Goal: Information Seeking & Learning: Find specific fact

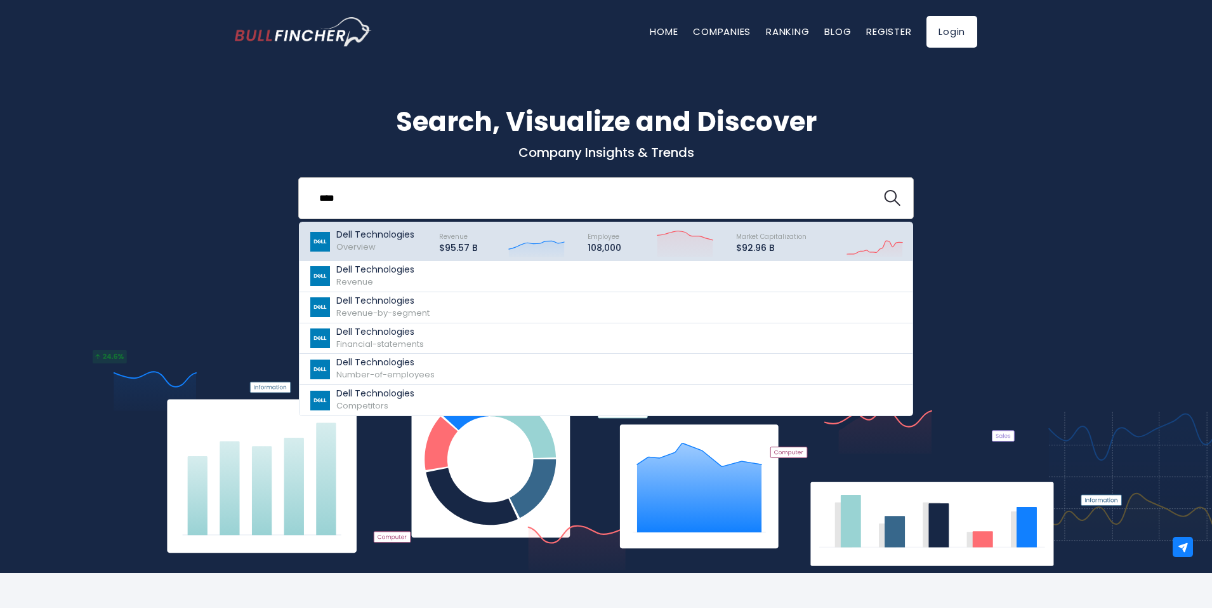
type input "****"
click at [381, 246] on div "Dell Technologies Overview" at bounding box center [375, 241] width 78 height 24
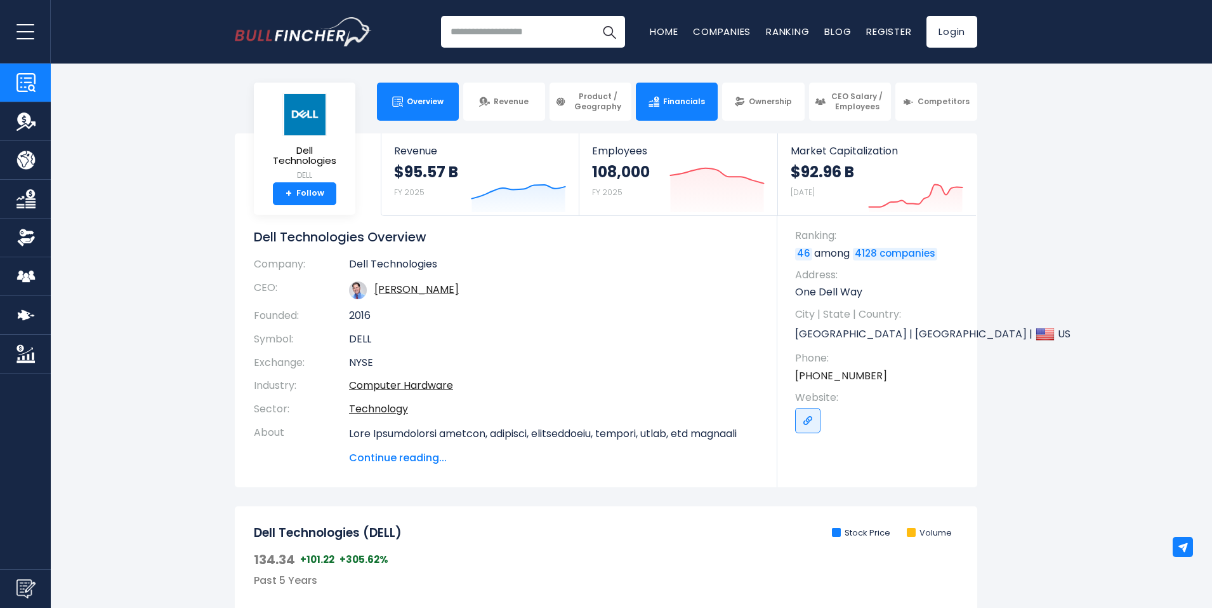
click at [656, 100] on img at bounding box center [654, 101] width 11 height 11
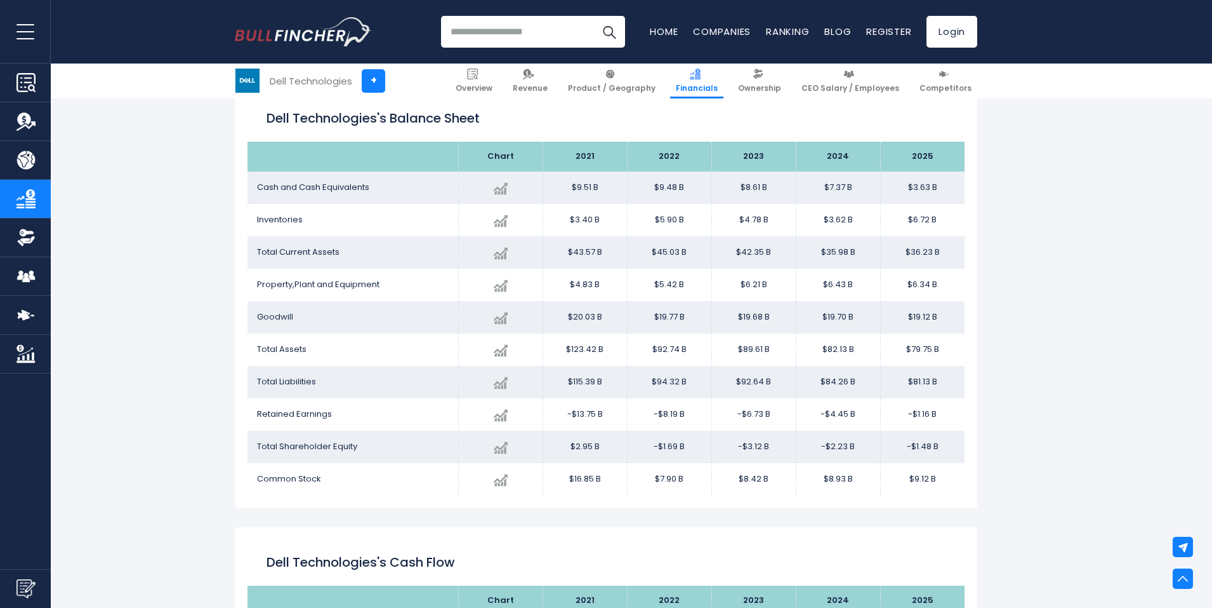
scroll to position [1093, 0]
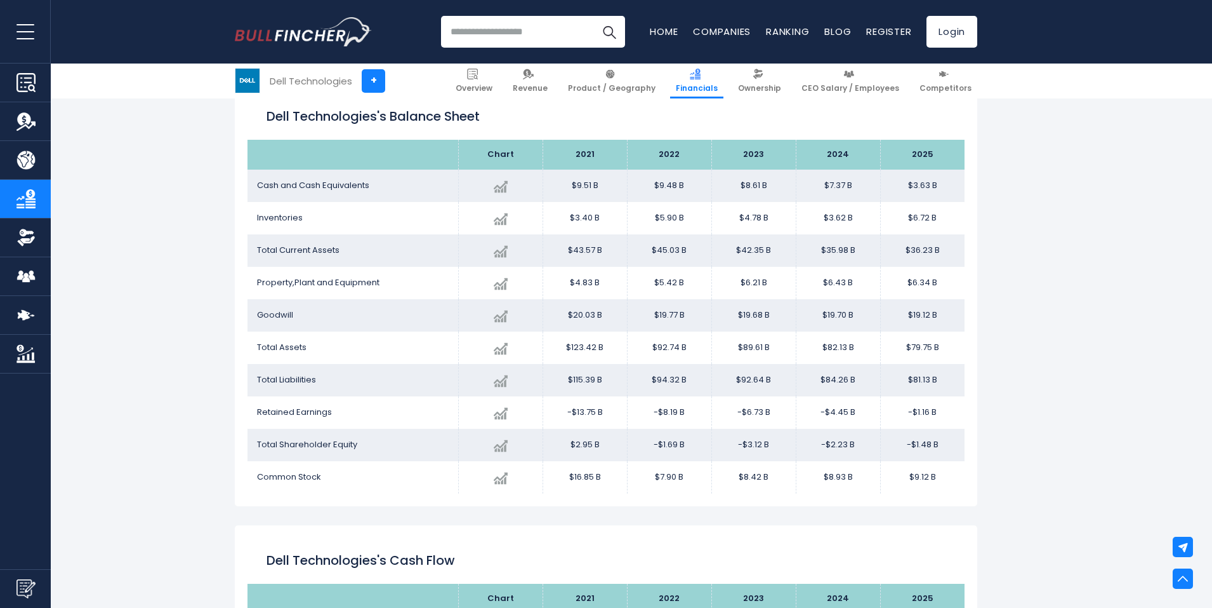
drag, startPoint x: 250, startPoint y: 113, endPoint x: 947, endPoint y: 486, distance: 790.4
click at [947, 486] on div "Dell Technologies's Balance Sheet Chart 2021 $3.63 B" at bounding box center [606, 293] width 743 height 425
copy div "Dell Technologies's Balance Sheet Chart 2021 2022 2023 2024 2025 Cash and Cash …"
drag, startPoint x: 401, startPoint y: 183, endPoint x: 251, endPoint y: 180, distance: 149.2
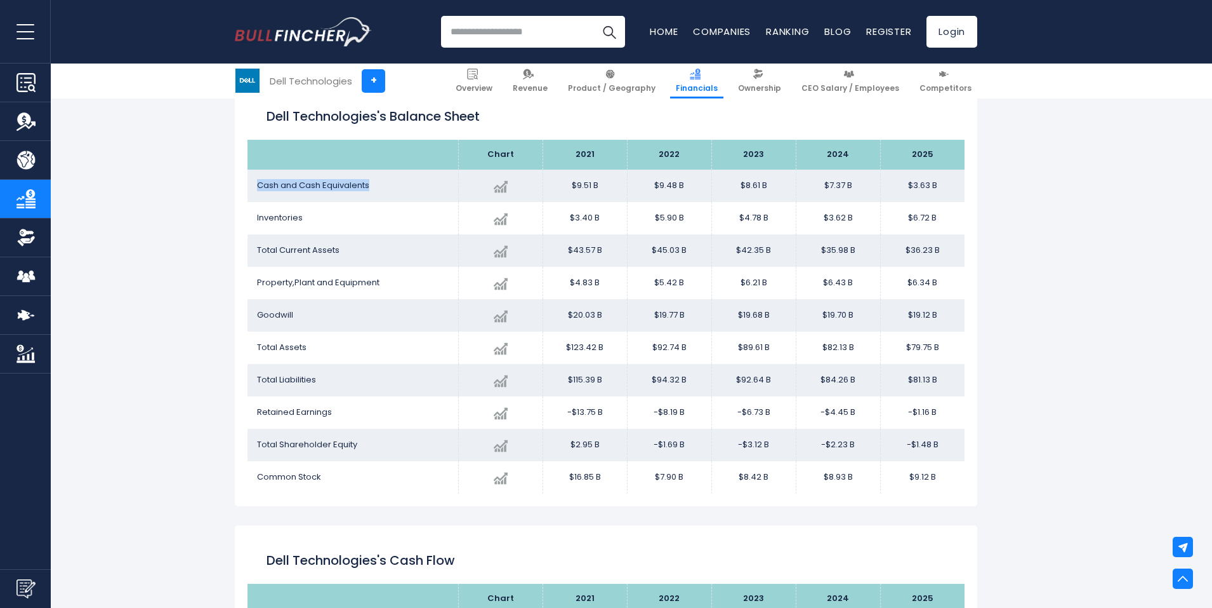
click at [251, 180] on td "Cash and Cash Equivalents" at bounding box center [353, 185] width 211 height 32
copy span "Cash and Cash Equivalents"
click at [349, 216] on td "Inventories" at bounding box center [353, 218] width 211 height 32
drag, startPoint x: 388, startPoint y: 185, endPoint x: 252, endPoint y: 181, distance: 135.9
click at [252, 181] on td "Cash and Cash Equivalents" at bounding box center [353, 185] width 211 height 32
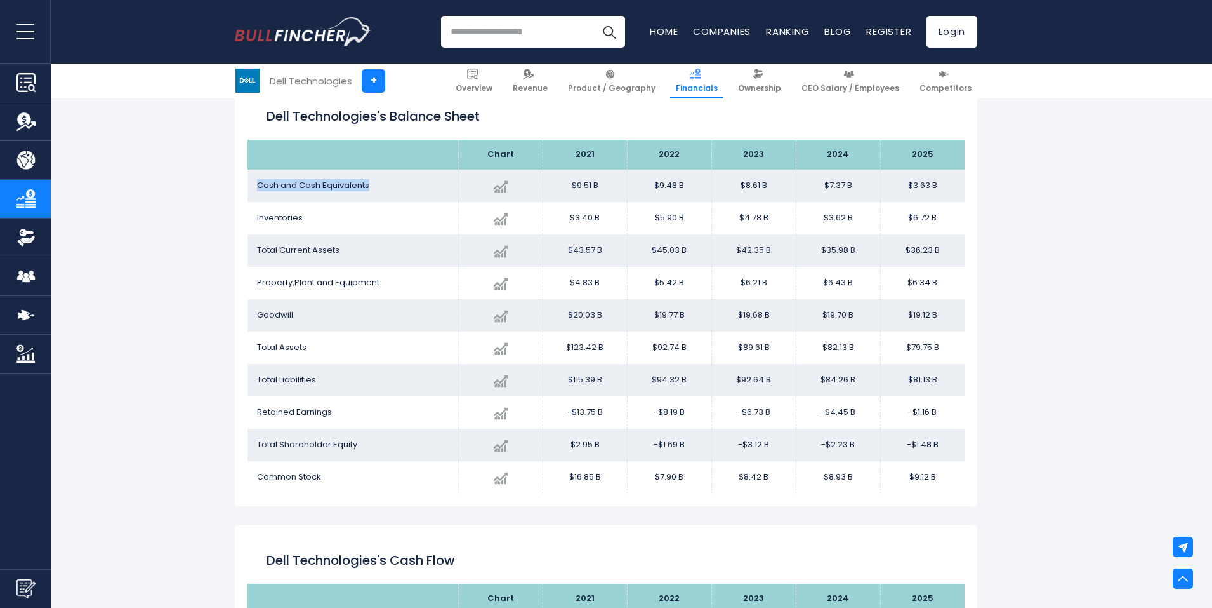
copy span "Cash and Cash Equivalents"
drag, startPoint x: 314, startPoint y: 218, endPoint x: 253, endPoint y: 222, distance: 61.7
click at [253, 222] on td "Inventories" at bounding box center [353, 218] width 211 height 32
copy span "Inventories"
drag, startPoint x: 349, startPoint y: 249, endPoint x: 255, endPoint y: 254, distance: 93.4
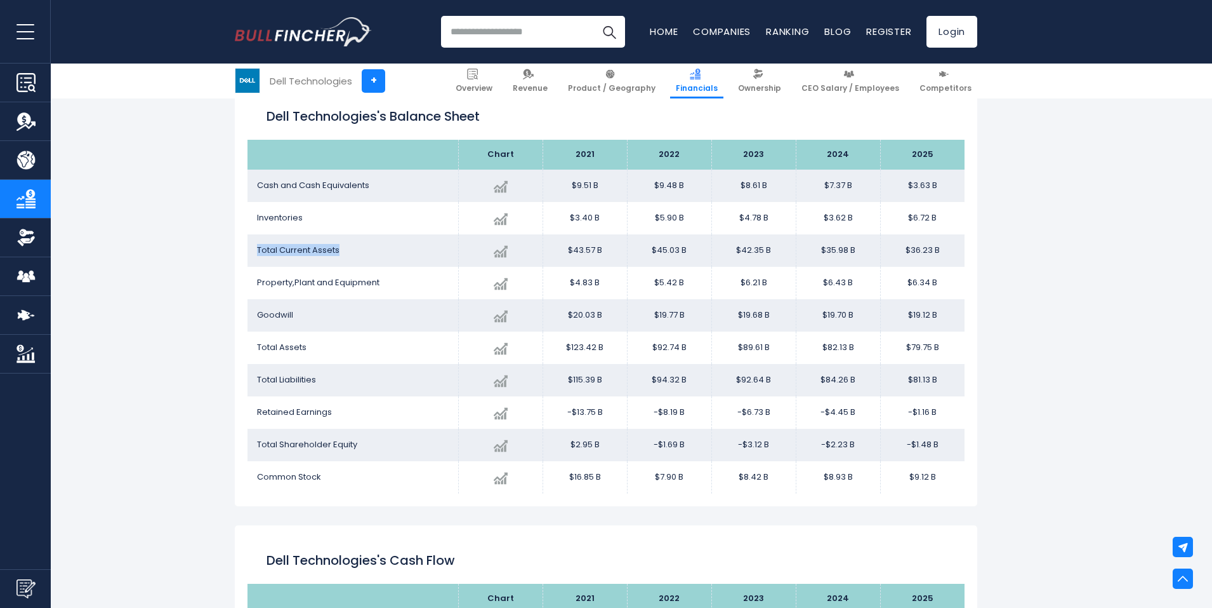
click at [255, 254] on td "Total Current Assets" at bounding box center [353, 250] width 211 height 32
copy span "Total Current Assets"
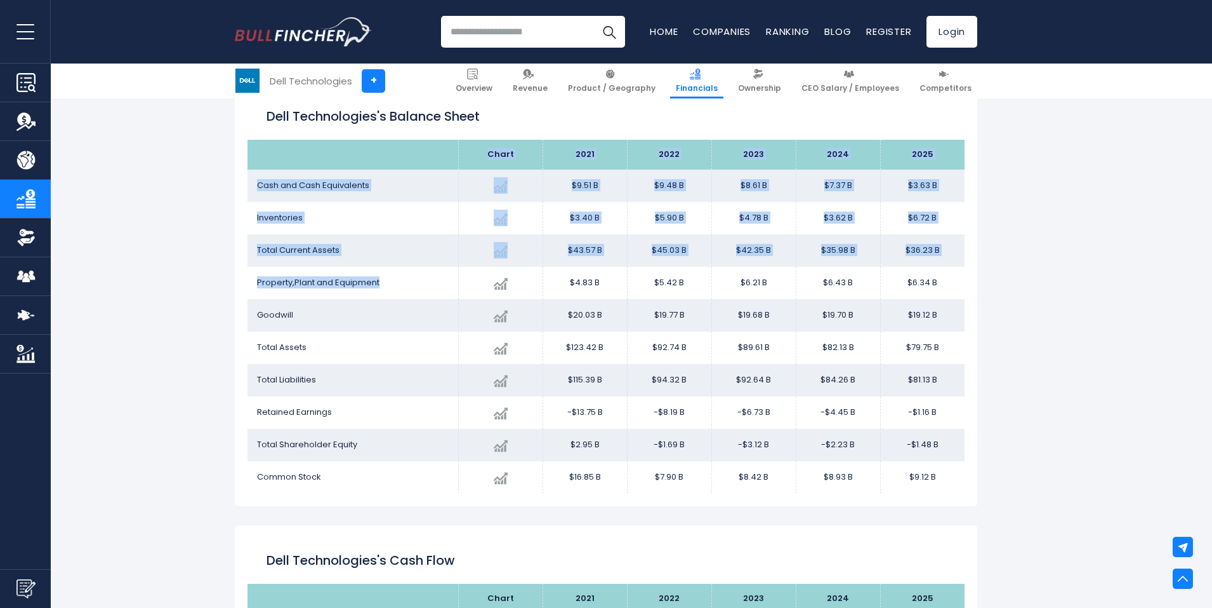
drag, startPoint x: 383, startPoint y: 281, endPoint x: 246, endPoint y: 279, distance: 136.5
click at [246, 279] on div "Dell Technologies's Balance Sheet Chart 2021 $3.63 B" at bounding box center [606, 293] width 743 height 425
click at [382, 279] on td "Property,Plant and Equipment" at bounding box center [353, 283] width 211 height 32
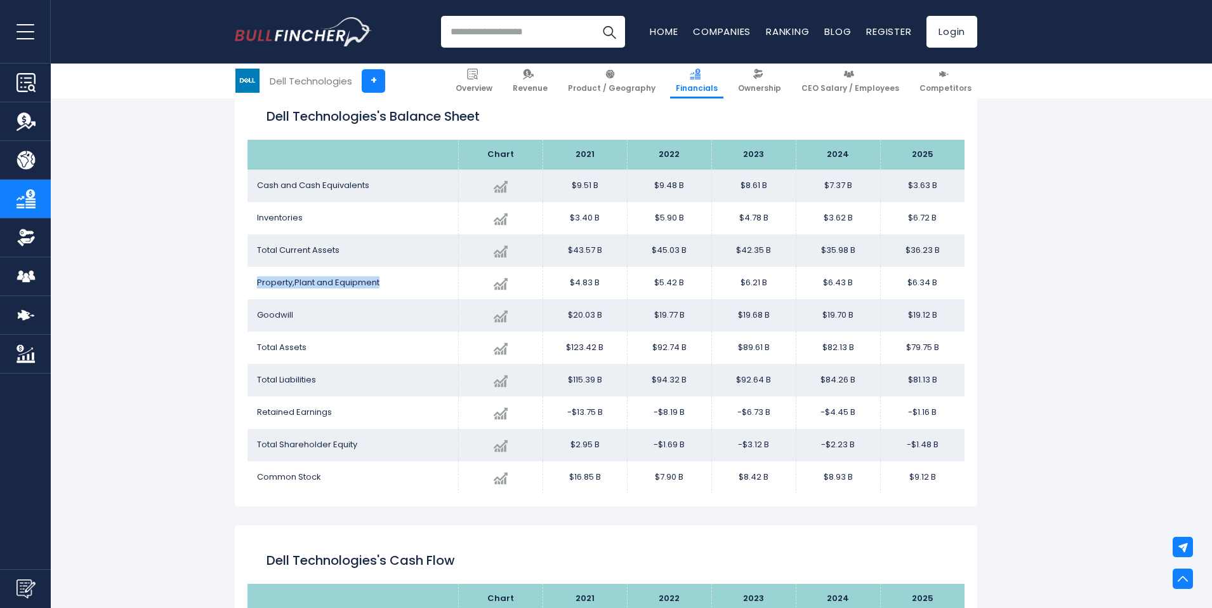
drag, startPoint x: 397, startPoint y: 284, endPoint x: 253, endPoint y: 282, distance: 143.5
click at [253, 282] on td "Property,Plant and Equipment" at bounding box center [353, 283] width 211 height 32
copy span "Property,Plant and Equipment"
drag, startPoint x: 300, startPoint y: 309, endPoint x: 251, endPoint y: 317, distance: 49.6
click at [251, 317] on td "Goodwill" at bounding box center [353, 315] width 211 height 32
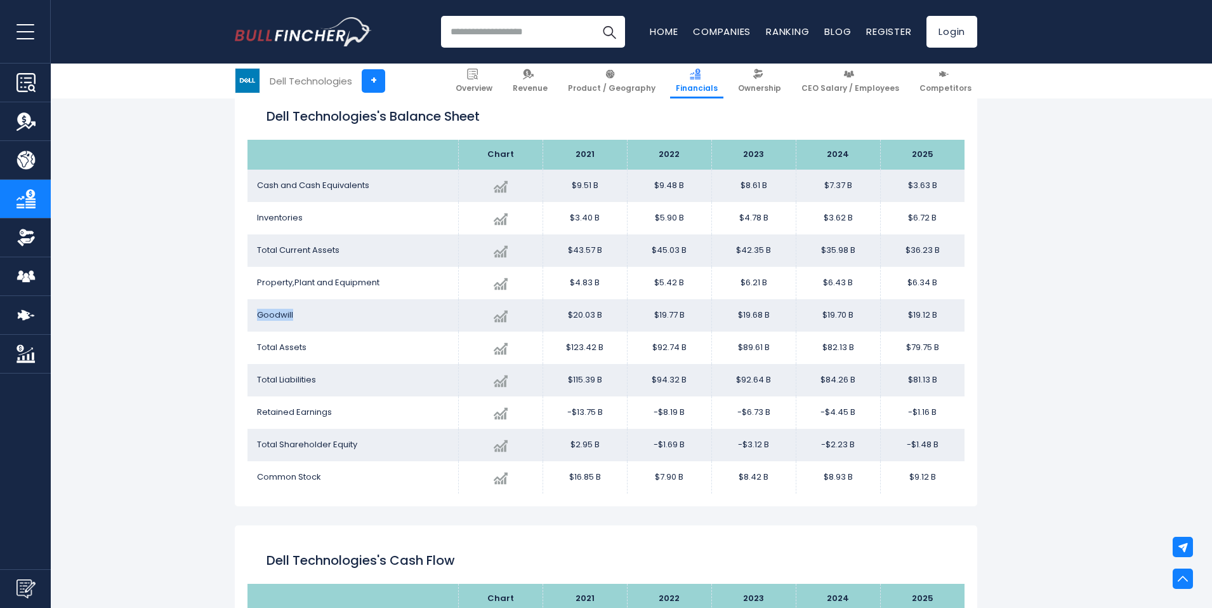
copy span "Goodwill"
drag, startPoint x: 321, startPoint y: 350, endPoint x: 251, endPoint y: 354, distance: 70.6
click at [251, 354] on td "Total Assets" at bounding box center [353, 347] width 211 height 32
copy span "Total Assets"
drag, startPoint x: 331, startPoint y: 380, endPoint x: 253, endPoint y: 388, distance: 78.5
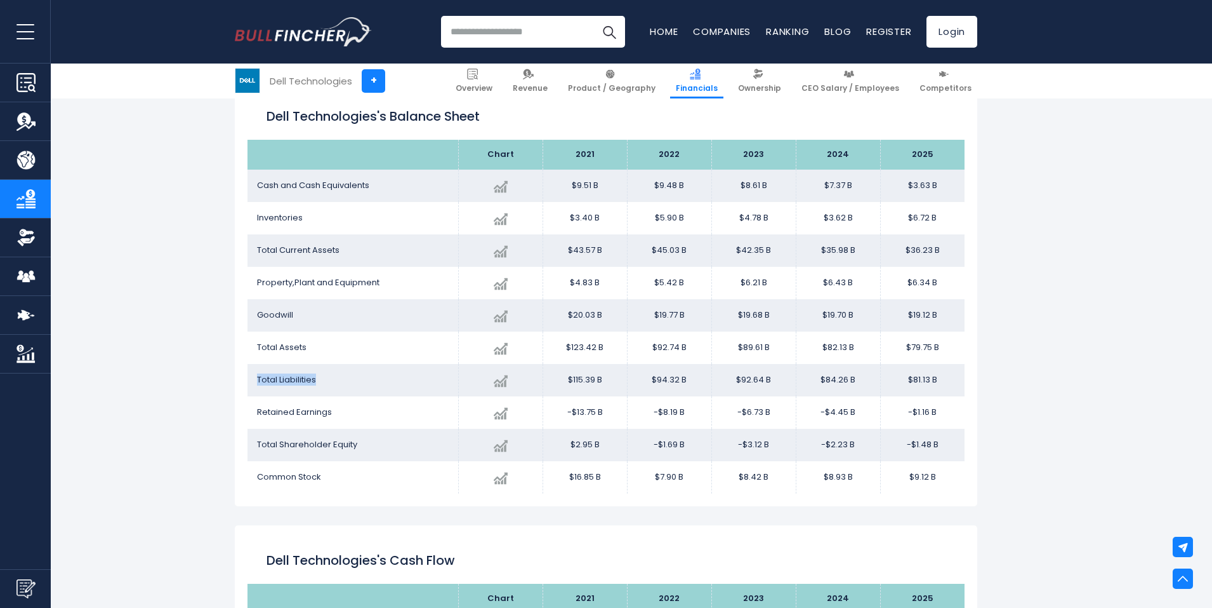
click at [253, 388] on td "Total Liabilities" at bounding box center [353, 380] width 211 height 32
copy span "Total Liabilities"
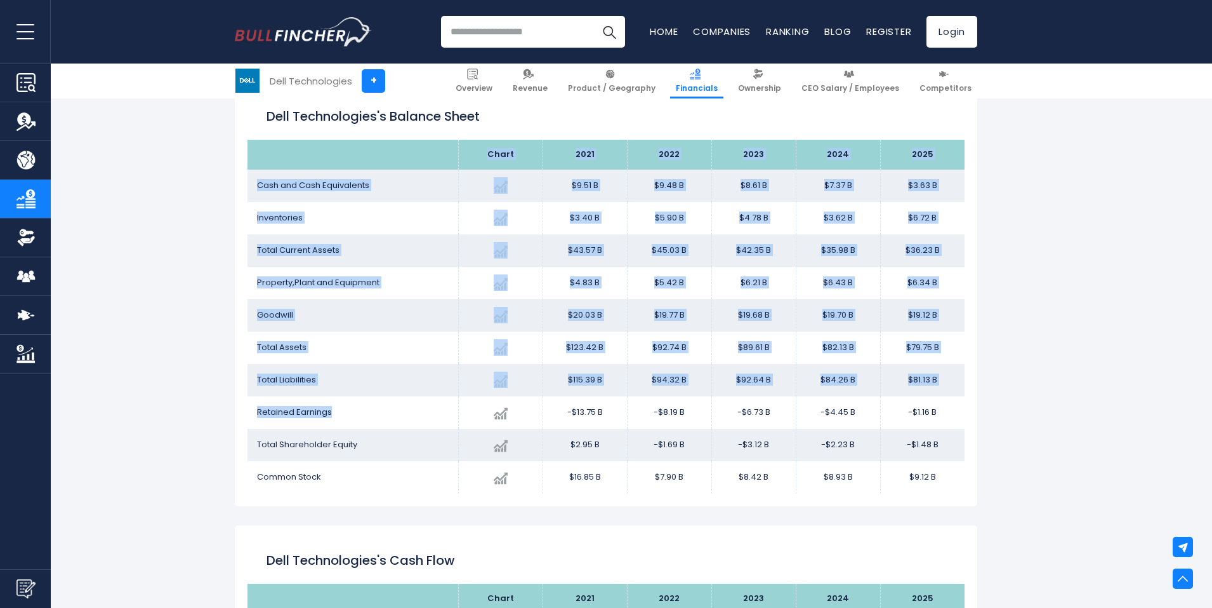
drag, startPoint x: 368, startPoint y: 413, endPoint x: 246, endPoint y: 419, distance: 122.6
click at [246, 419] on div "Dell Technologies's Balance Sheet Chart 2021 $3.63 B" at bounding box center [606, 293] width 743 height 425
click at [360, 411] on td "Retained Earnings" at bounding box center [353, 412] width 211 height 32
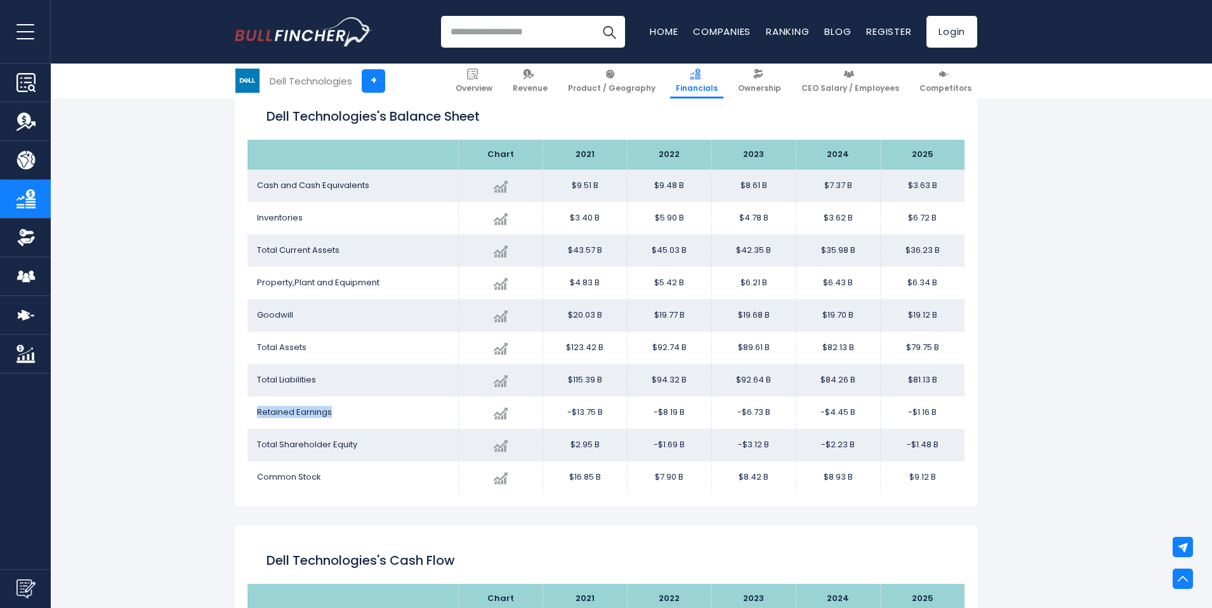
drag, startPoint x: 360, startPoint y: 411, endPoint x: 252, endPoint y: 422, distance: 108.5
click at [252, 422] on td "Retained Earnings" at bounding box center [353, 412] width 211 height 32
copy span "Retained Earnings"
drag, startPoint x: 362, startPoint y: 444, endPoint x: 255, endPoint y: 456, distance: 108.0
click at [255, 456] on td "Total Shareholder Equity" at bounding box center [353, 444] width 211 height 32
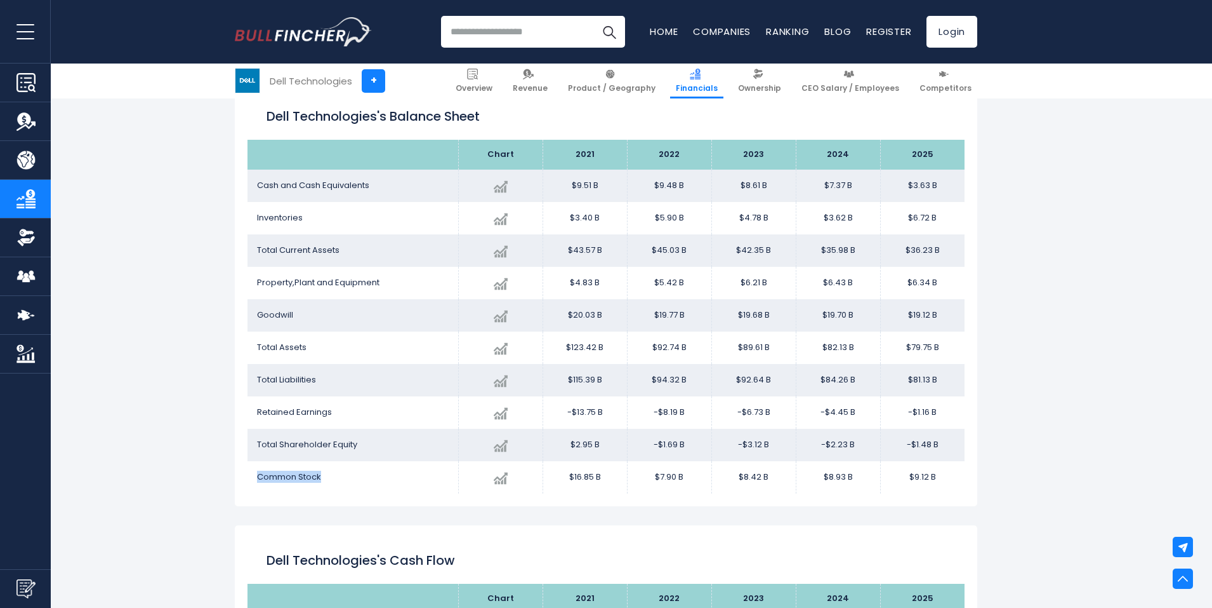
drag, startPoint x: 344, startPoint y: 477, endPoint x: 254, endPoint y: 480, distance: 90.2
click at [254, 480] on td "Common Stock" at bounding box center [353, 477] width 211 height 32
drag, startPoint x: 317, startPoint y: 180, endPoint x: 254, endPoint y: 180, distance: 63.5
click at [254, 180] on td "Cash and Cash Equivalents" at bounding box center [353, 185] width 211 height 32
drag, startPoint x: 610, startPoint y: 186, endPoint x: 567, endPoint y: 190, distance: 43.4
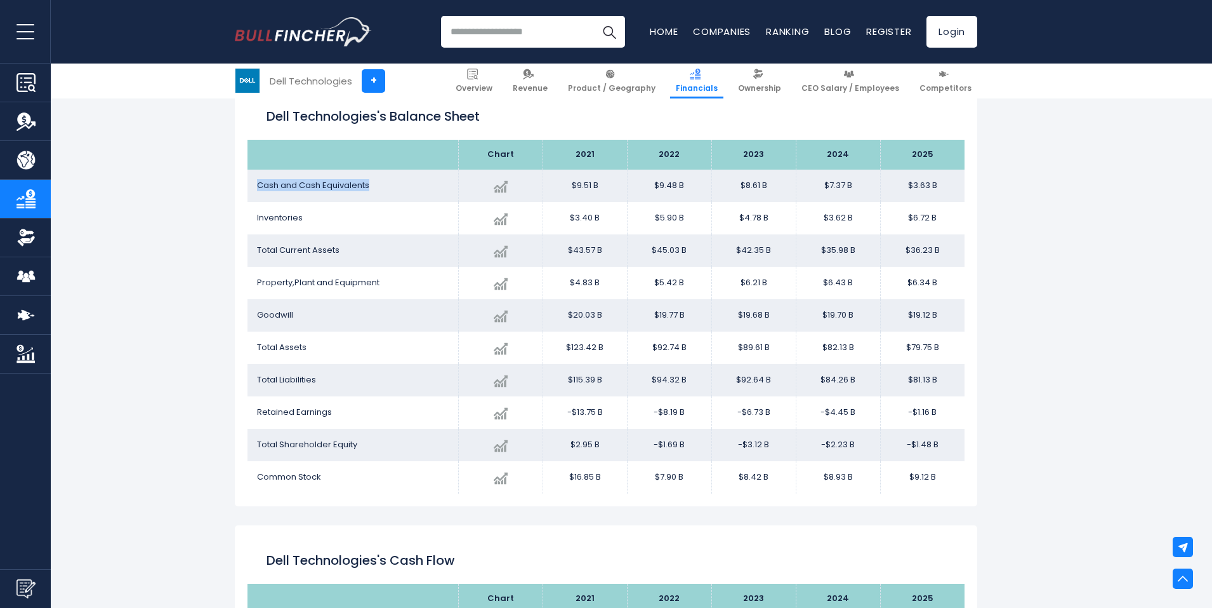
click at [567, 190] on td "$9.51 B" at bounding box center [585, 185] width 84 height 32
click at [559, 190] on td "$9.51 B" at bounding box center [585, 185] width 84 height 32
drag, startPoint x: 561, startPoint y: 185, endPoint x: 941, endPoint y: 173, distance: 379.8
click at [941, 173] on tr "Cash and Cash Equivalents Created with Highcharts 12.1.2 $3.63 B -50.68% 2025 $…" at bounding box center [606, 185] width 717 height 32
drag, startPoint x: 563, startPoint y: 216, endPoint x: 964, endPoint y: 215, distance: 401.2
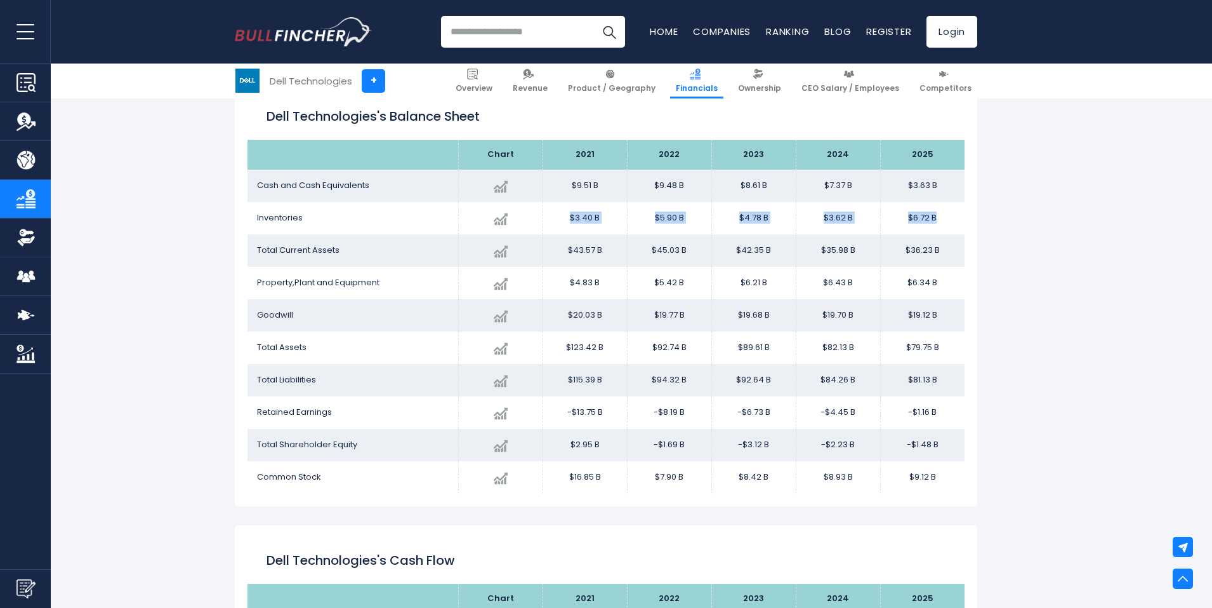
click at [964, 215] on tr "Inventories Created with Highcharts 12.1.2 $6.72 B + 85.42% 2025 $3.40B ​ $3.40…" at bounding box center [606, 218] width 717 height 32
drag, startPoint x: 568, startPoint y: 248, endPoint x: 955, endPoint y: 246, distance: 387.2
click at [955, 246] on tr "Total Current Assets Created with Highcharts 12.1.2 $36.23 B 0.68% 2025 $43.57B…" at bounding box center [606, 250] width 717 height 32
drag, startPoint x: 568, startPoint y: 281, endPoint x: 943, endPoint y: 277, distance: 375.2
click at [943, 277] on tr "Property,Plant and Equipment Created with Highcharts 12.1.2 $6.34 B -1.49% 2025…" at bounding box center [606, 283] width 717 height 32
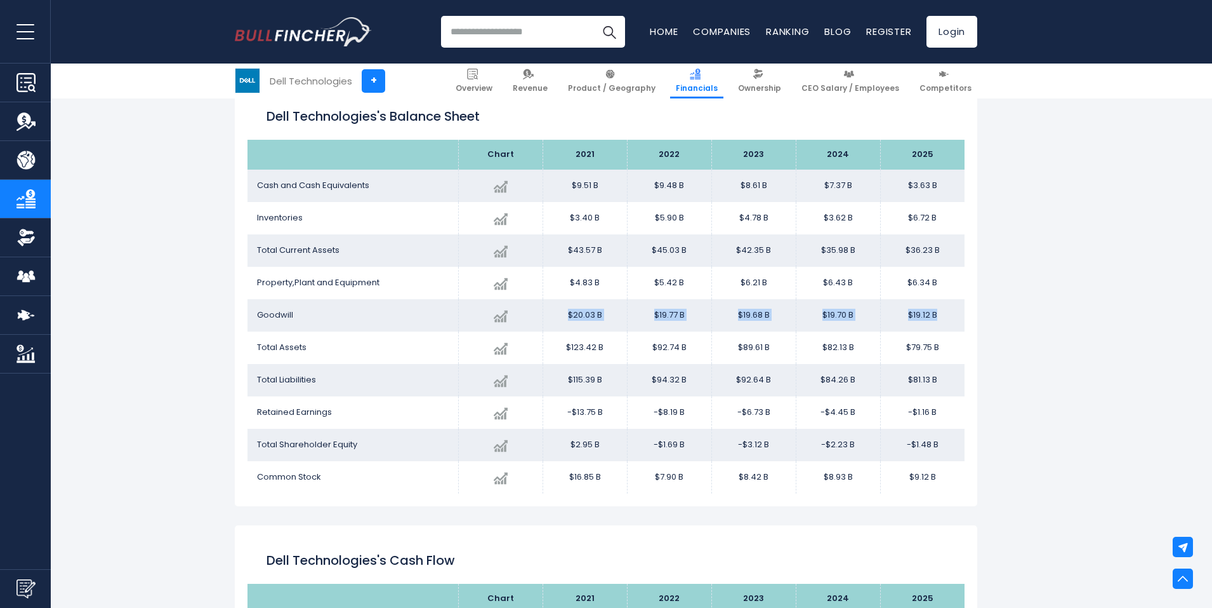
drag, startPoint x: 568, startPoint y: 314, endPoint x: 952, endPoint y: 311, distance: 384.7
click at [952, 311] on tr "Goodwill Created with Highcharts 12.1.2 $19.12 B -2.94% 2025 $20.03B ​ $20.03B …" at bounding box center [606, 315] width 717 height 32
drag, startPoint x: 574, startPoint y: 343, endPoint x: 950, endPoint y: 333, distance: 375.3
click at [950, 333] on tr "Total Assets Created with Highcharts 12.1.2 $79.75 B -2.90% 2025 $123.42B ​ $12…" at bounding box center [606, 347] width 717 height 32
drag, startPoint x: 564, startPoint y: 377, endPoint x: 944, endPoint y: 376, distance: 379.6
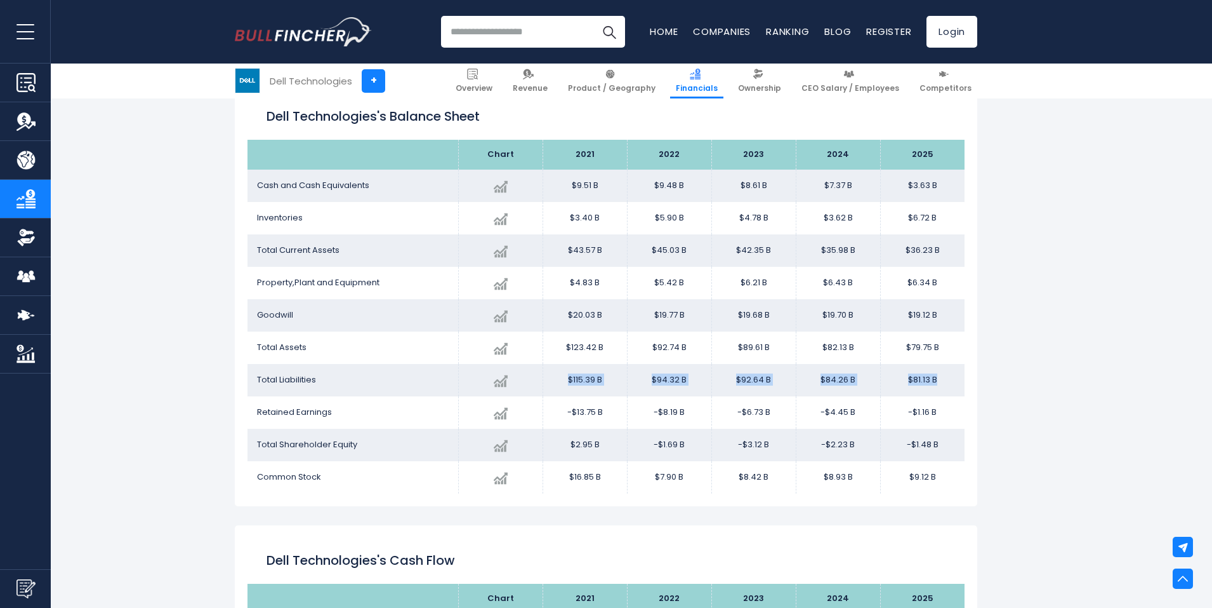
click at [944, 376] on tr "Total Liabilities Created with Highcharts 12.1.2 $81.13 B -3.71% 2025 $115.39B …" at bounding box center [606, 380] width 717 height 32
drag, startPoint x: 562, startPoint y: 411, endPoint x: 945, endPoint y: 400, distance: 382.9
click at [945, 400] on tr "Retained Earnings Created with Highcharts 12.1.2 $-1.16 B + 73.95% 2025 -$13.75…" at bounding box center [606, 412] width 717 height 32
drag, startPoint x: 567, startPoint y: 444, endPoint x: 948, endPoint y: 439, distance: 381.5
click at [948, 439] on tr "Total Shareholder Equity Created with Highcharts 12.1.2 $-1.48 B + 33.45% 2025 …" at bounding box center [606, 444] width 717 height 32
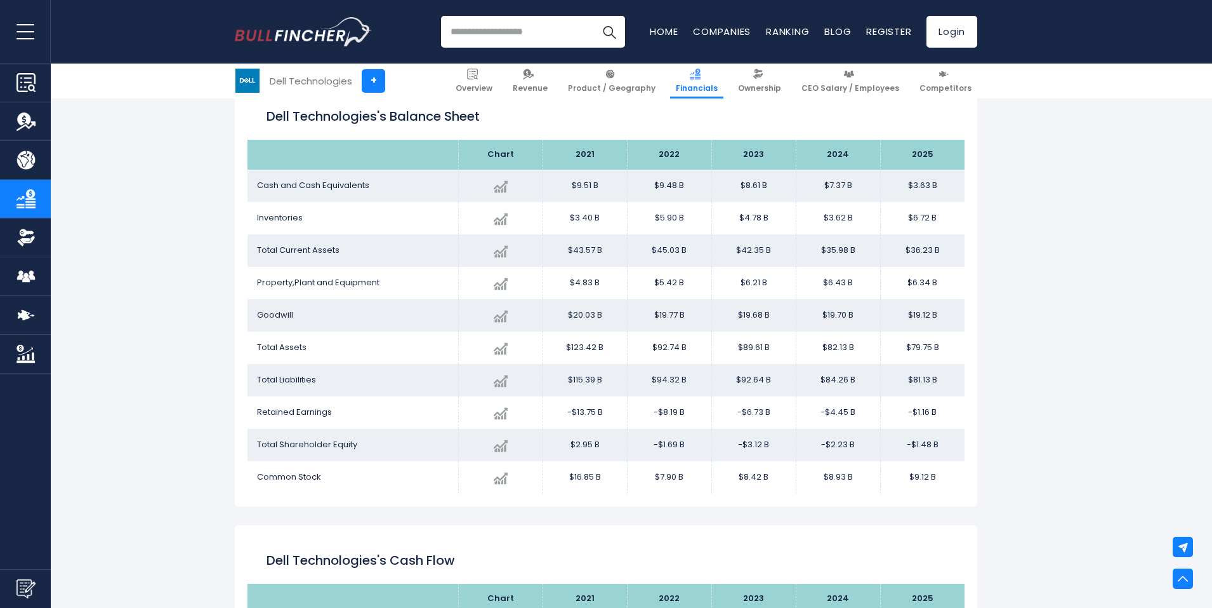
click at [571, 470] on td "$16.85 B" at bounding box center [585, 477] width 84 height 32
click at [571, 471] on td "$16.85 B" at bounding box center [585, 477] width 84 height 32
drag, startPoint x: 568, startPoint y: 477, endPoint x: 983, endPoint y: 475, distance: 415.2
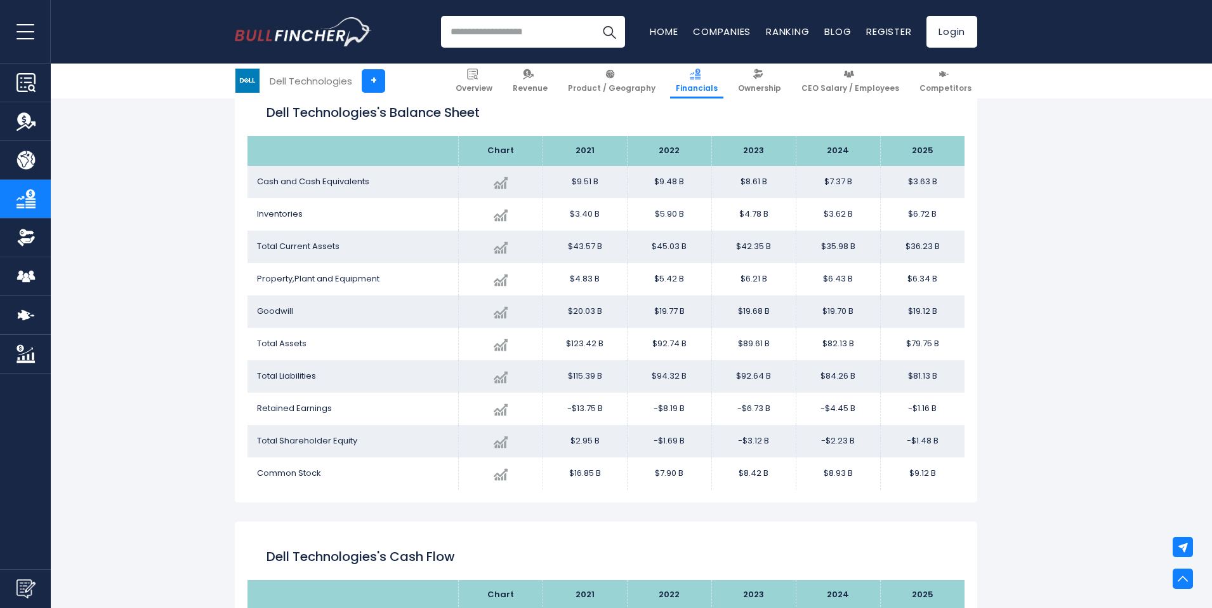
scroll to position [1169, 0]
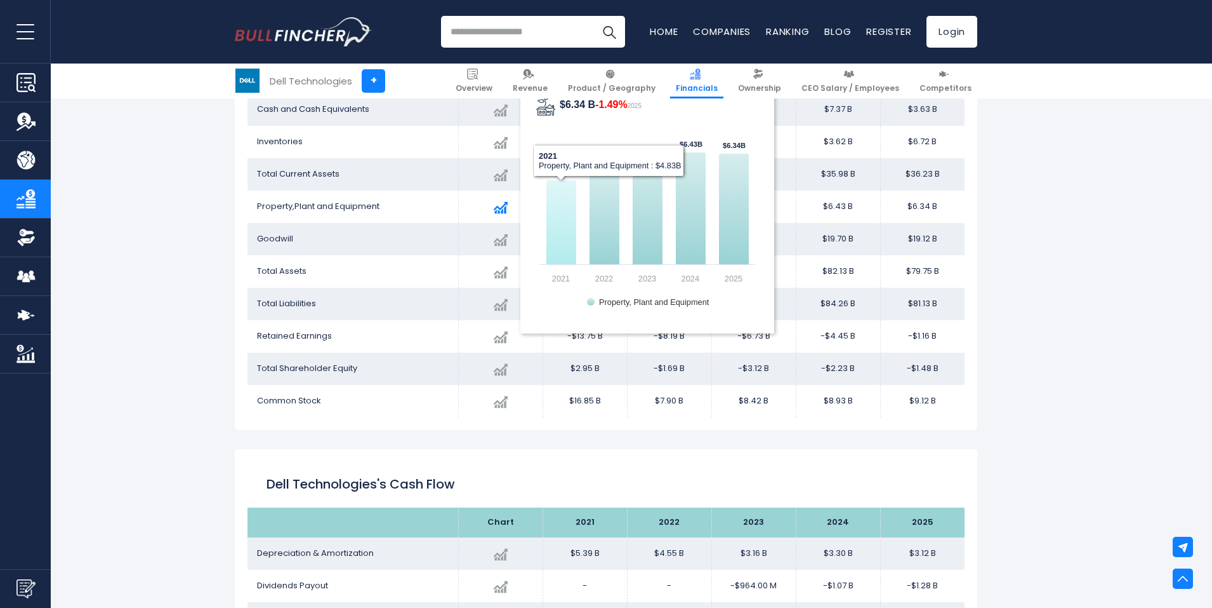
click at [564, 227] on icon "$6.34 B -1.49% 2025" at bounding box center [561, 222] width 30 height 84
click at [554, 164] on rect "$6.34 B -1.49% 2025" at bounding box center [647, 206] width 229 height 229
click at [554, 163] on rect "$6.34 B -1.49% 2025" at bounding box center [647, 206] width 229 height 229
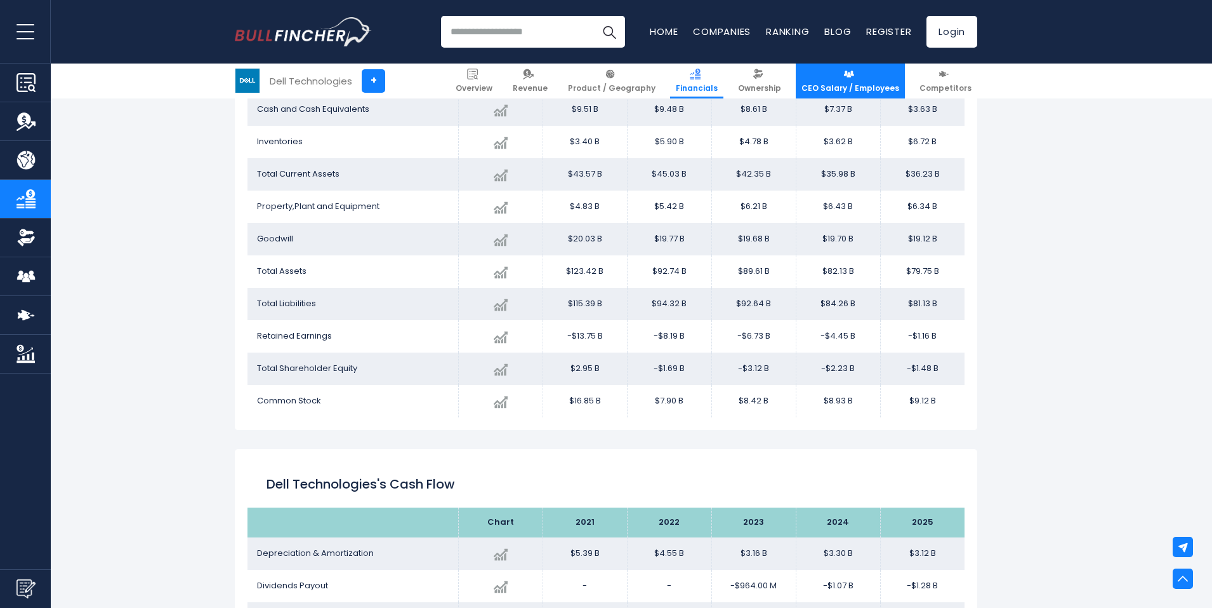
click at [873, 87] on span "CEO Salary / Employees" at bounding box center [851, 88] width 98 height 10
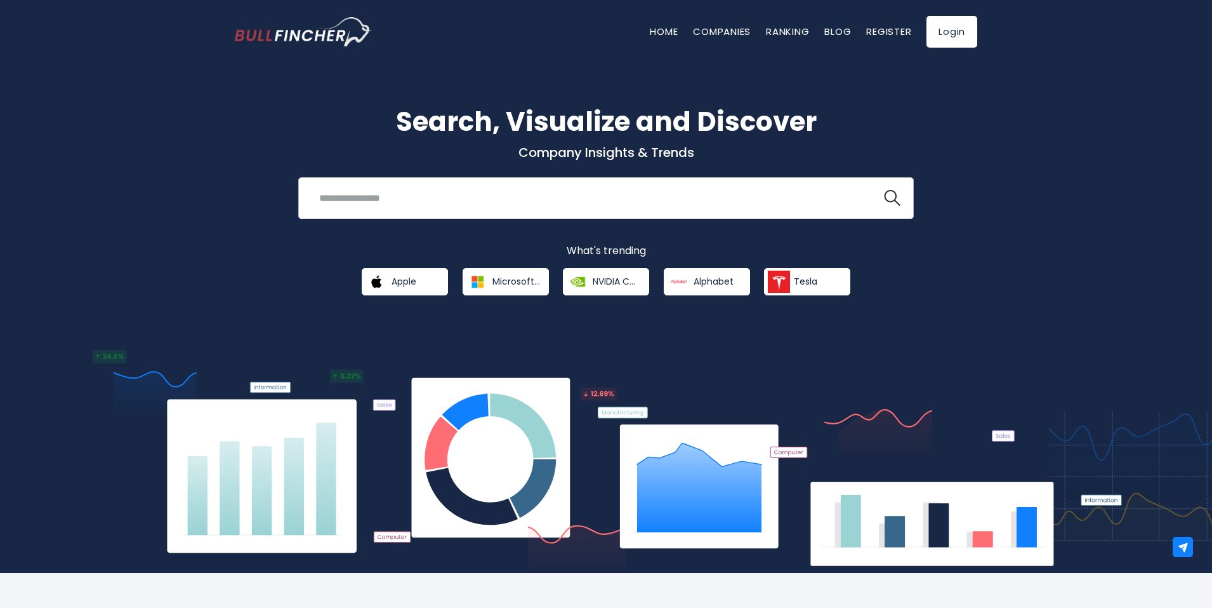
click at [434, 190] on input "search" at bounding box center [590, 197] width 557 height 23
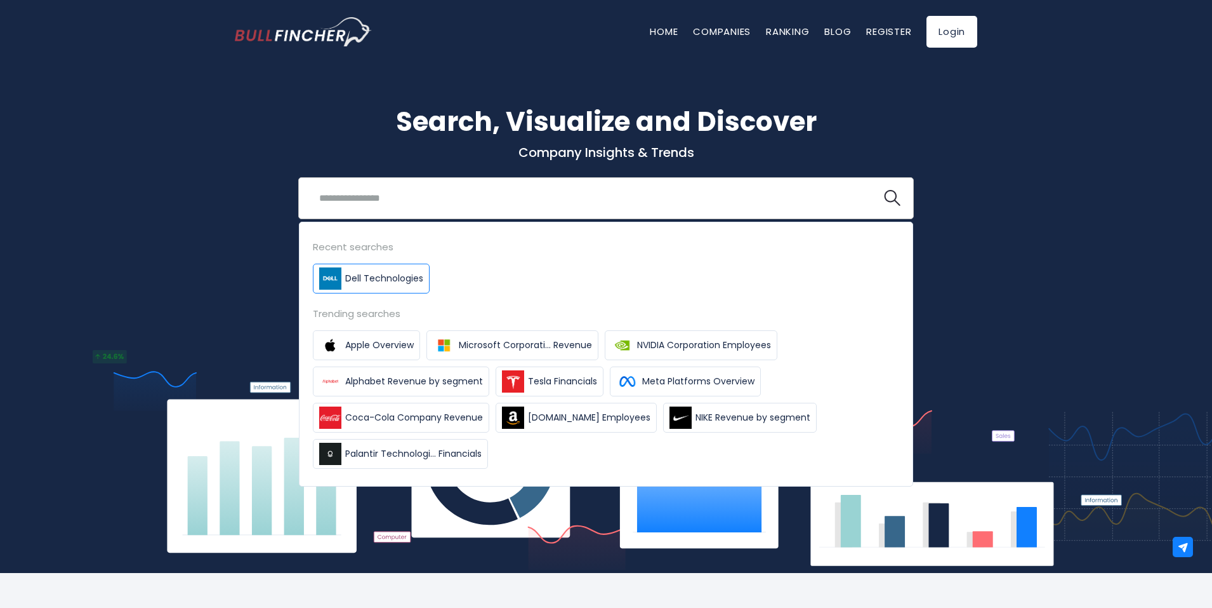
click at [343, 280] on link "Dell Technologies" at bounding box center [371, 278] width 117 height 30
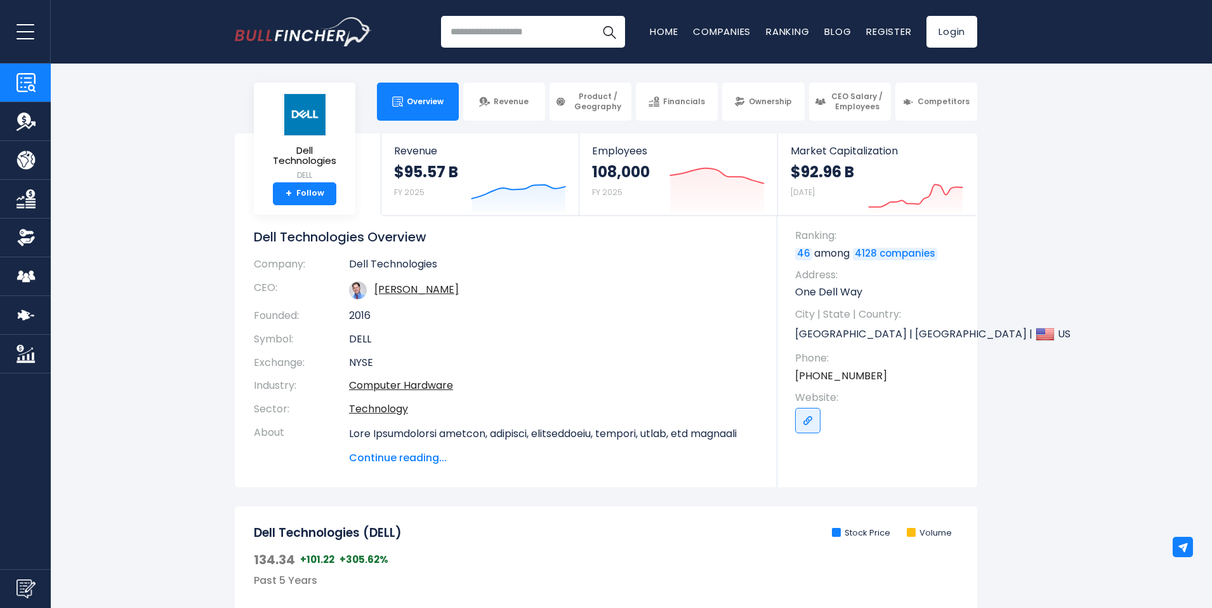
click at [684, 122] on body "Overview Revenue Product / Geography" at bounding box center [606, 304] width 1212 height 608
click at [682, 115] on link "Financials" at bounding box center [677, 102] width 82 height 38
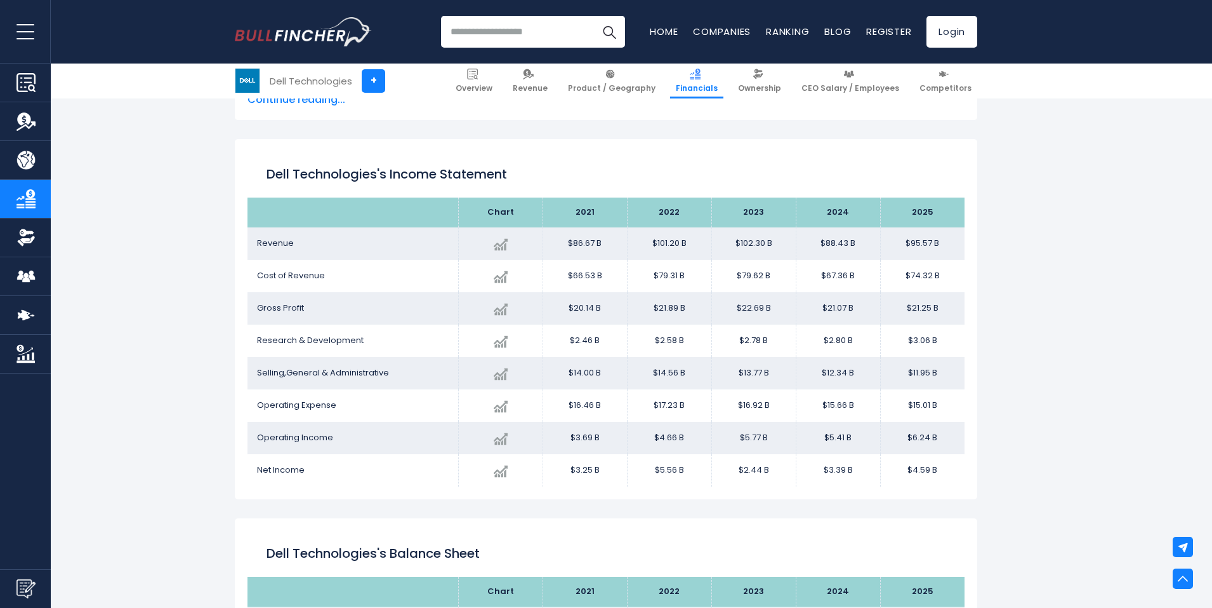
scroll to position [687, 0]
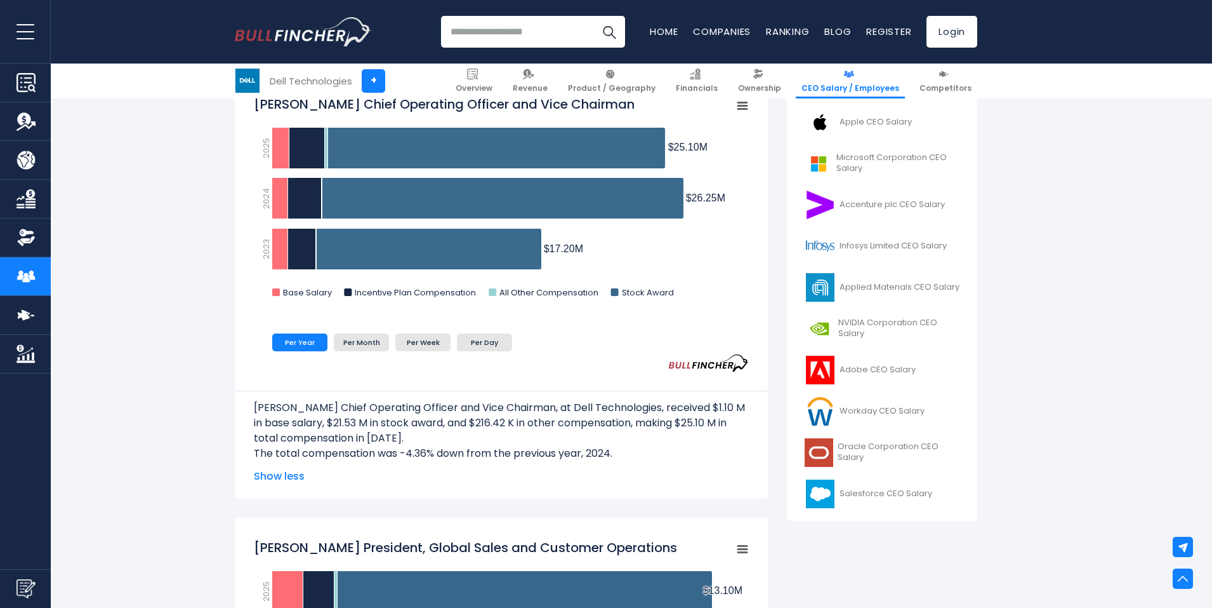
scroll to position [381, 0]
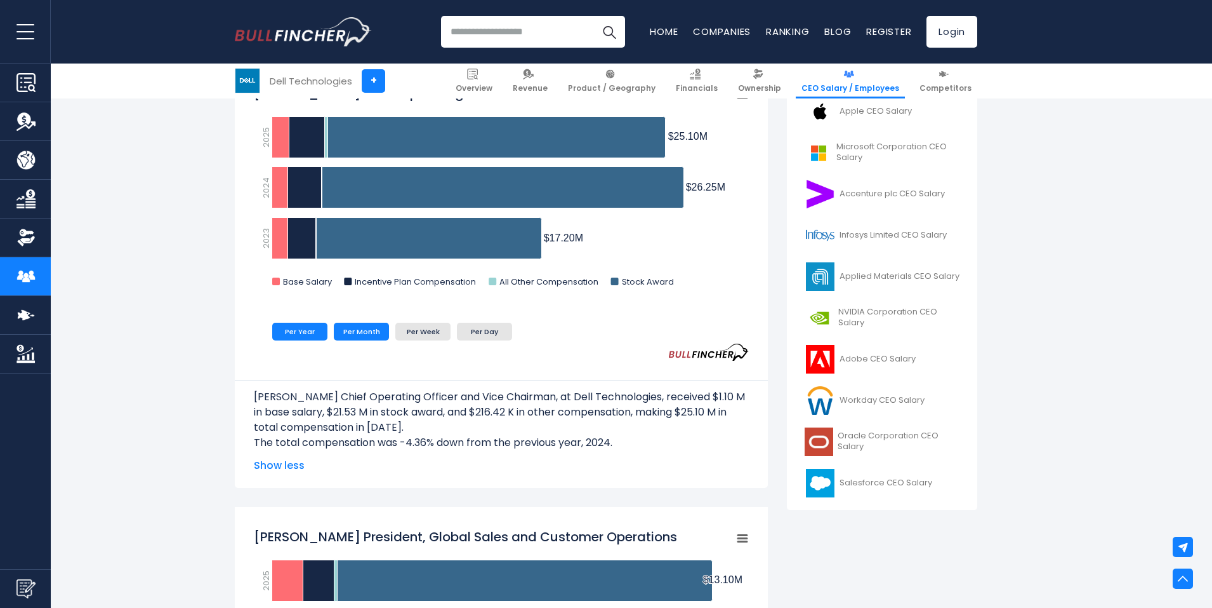
click at [364, 329] on li "Per Month" at bounding box center [361, 331] width 55 height 18
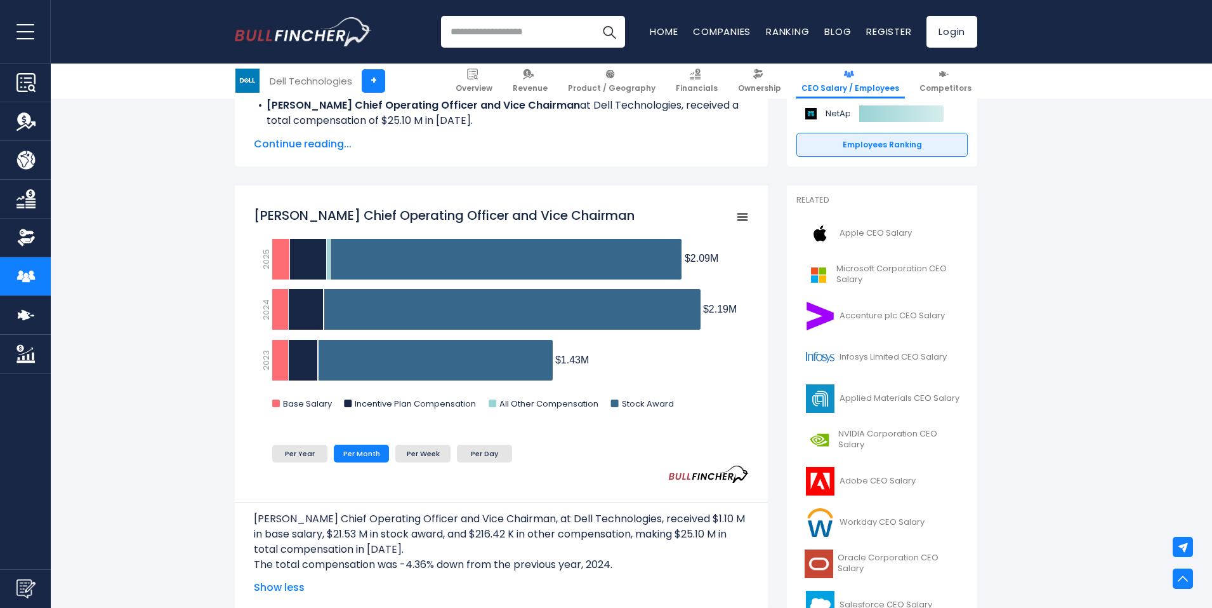
scroll to position [254, 0]
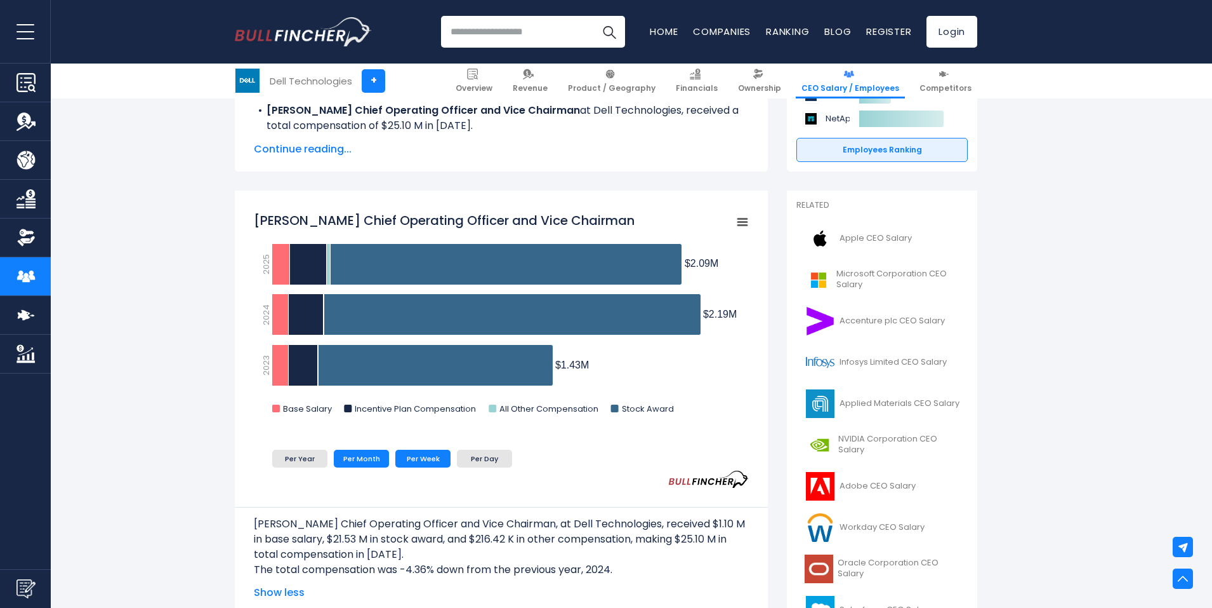
click at [439, 457] on li "Per Week" at bounding box center [422, 458] width 55 height 18
drag, startPoint x: 489, startPoint y: 449, endPoint x: 498, endPoint y: 448, distance: 9.7
click at [498, 448] on ul "Per Year Per Month Per Week Per Day" at bounding box center [460, 458] width 413 height 24
click at [489, 458] on li "Per Day" at bounding box center [484, 458] width 55 height 18
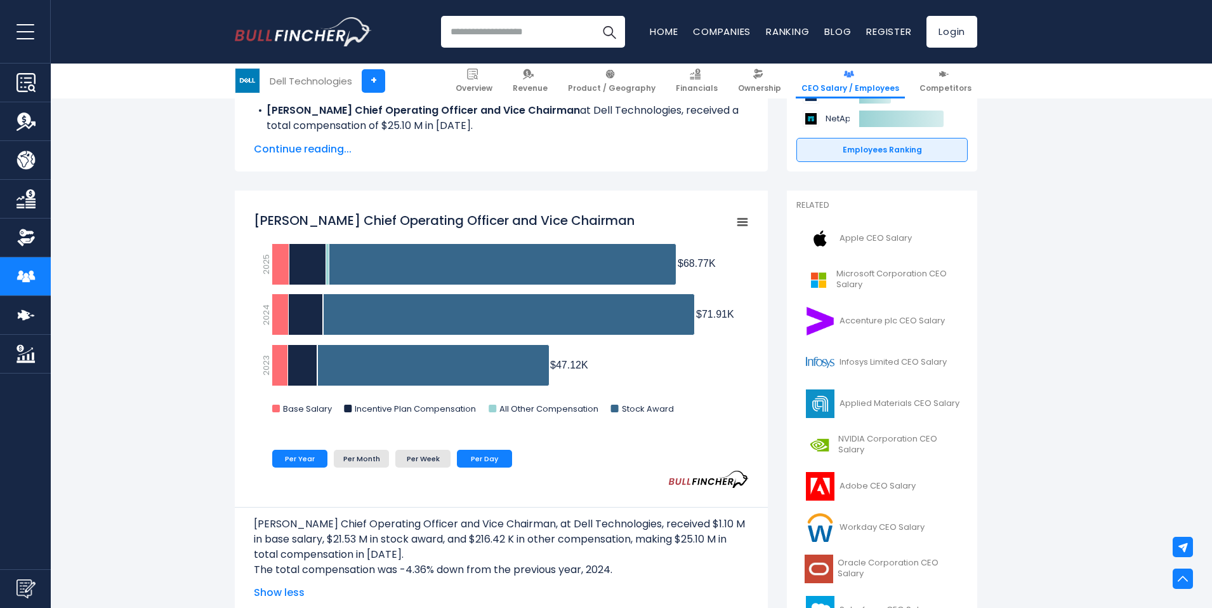
click at [305, 465] on li "Per Year" at bounding box center [299, 458] width 55 height 18
click at [359, 451] on li "Per Month" at bounding box center [361, 458] width 55 height 18
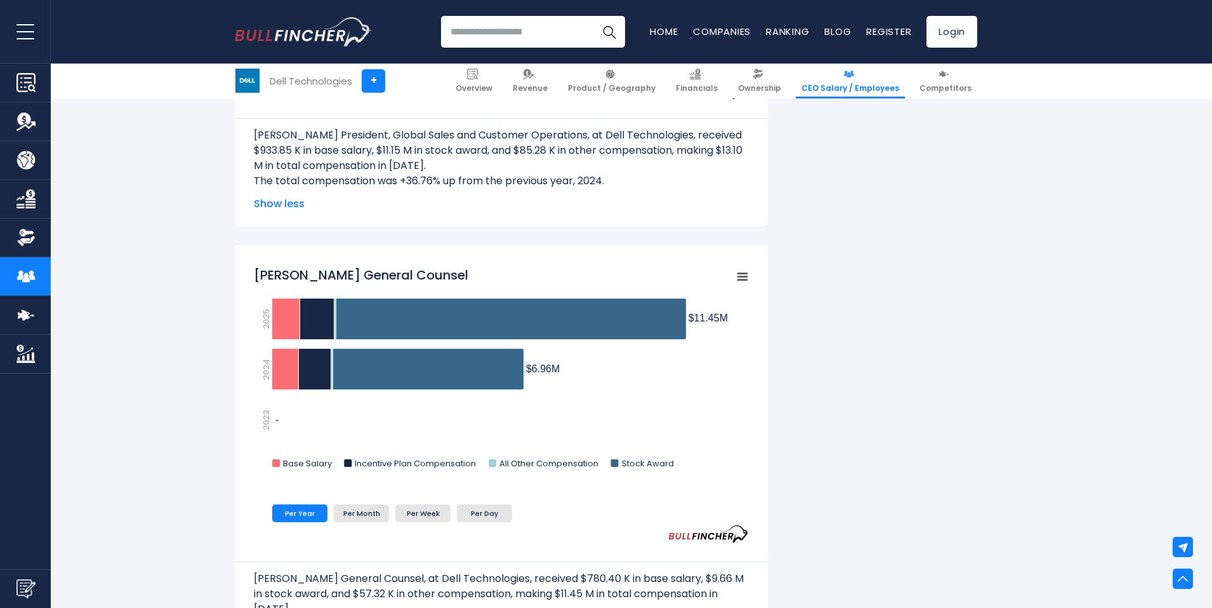
scroll to position [1206, 0]
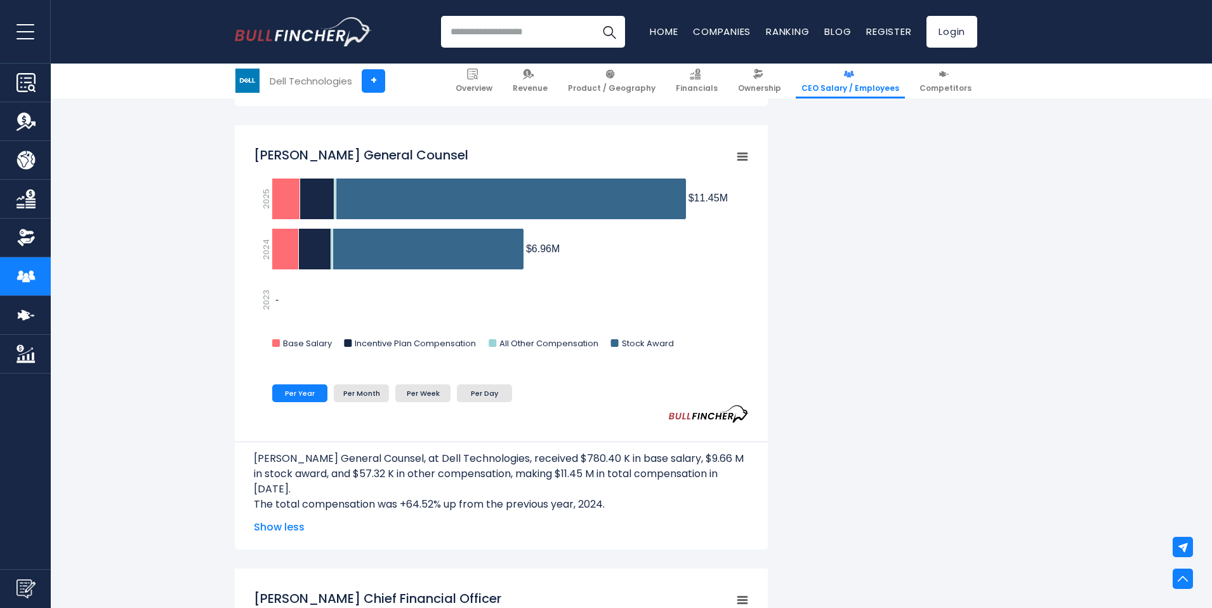
click at [492, 407] on div "Created with Highcharts 12.1.2 Chart context menu Richard J. Rothberg General C…" at bounding box center [501, 281] width 495 height 282
click at [482, 394] on li "Per Day" at bounding box center [484, 393] width 55 height 18
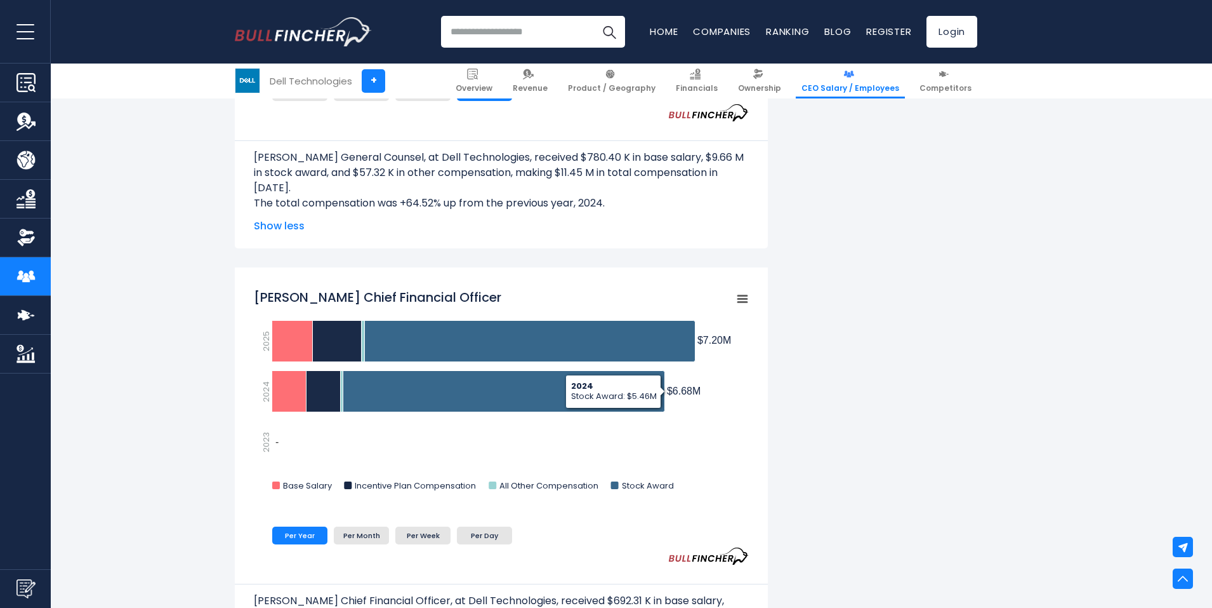
scroll to position [1524, 0]
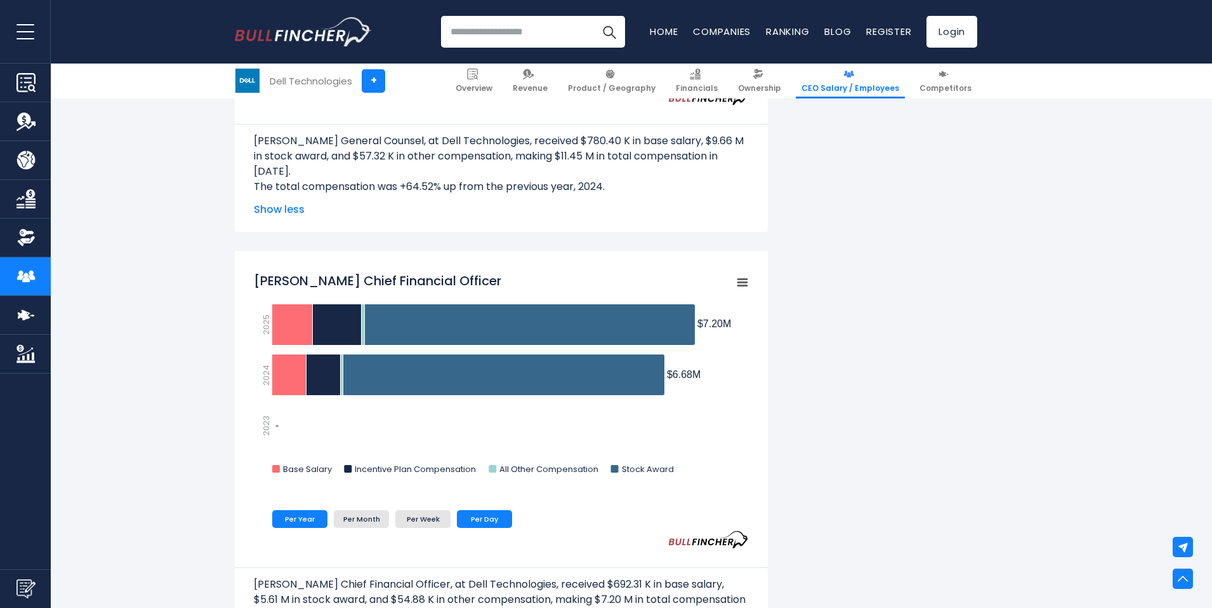
click at [474, 526] on li "Per Day" at bounding box center [484, 519] width 55 height 18
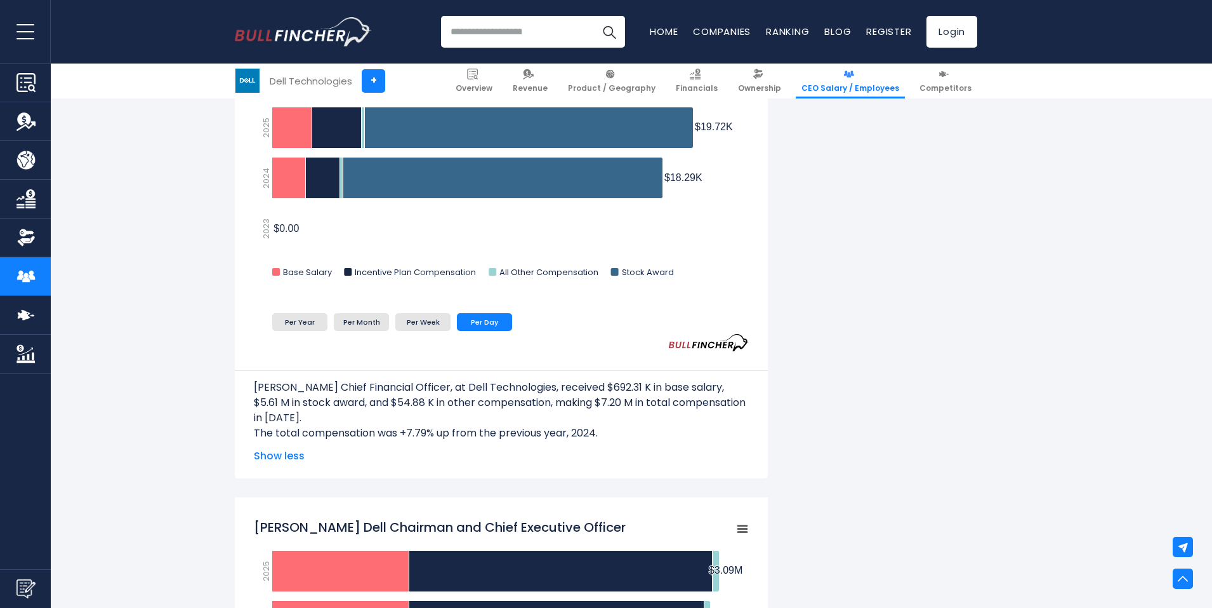
scroll to position [1968, 0]
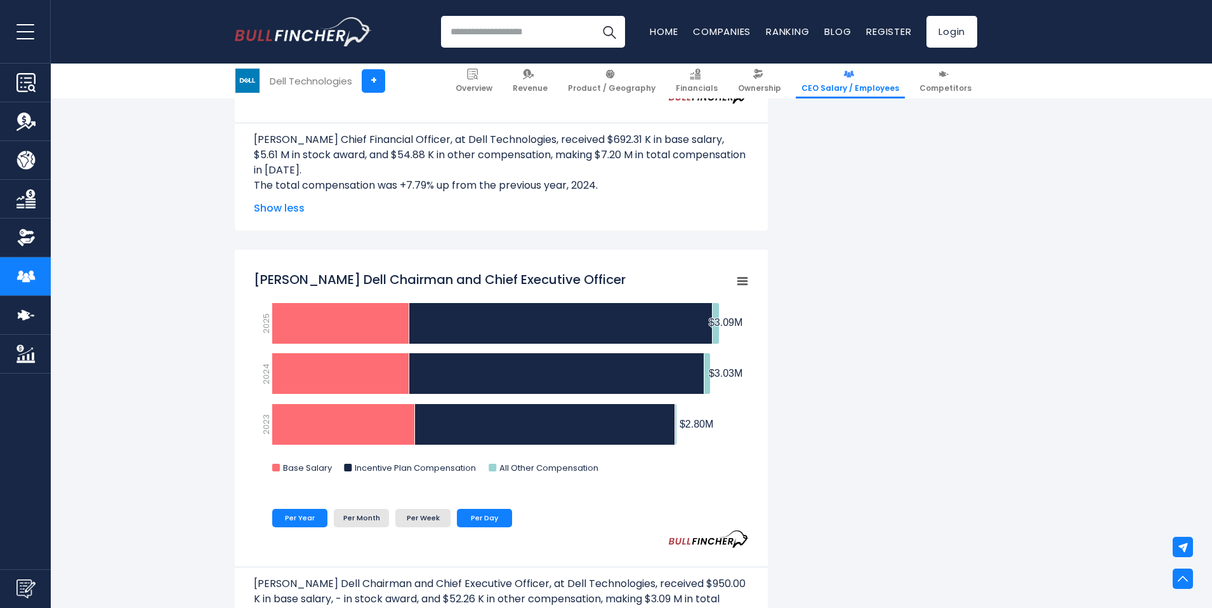
click at [495, 517] on li "Per Day" at bounding box center [484, 517] width 55 height 18
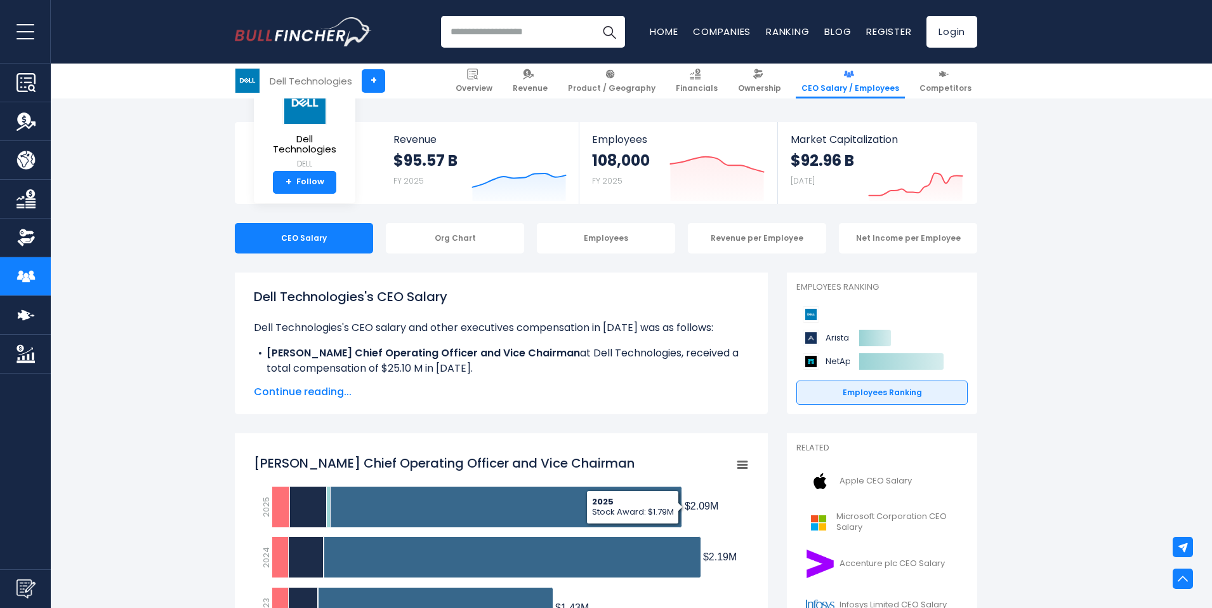
scroll to position [0, 0]
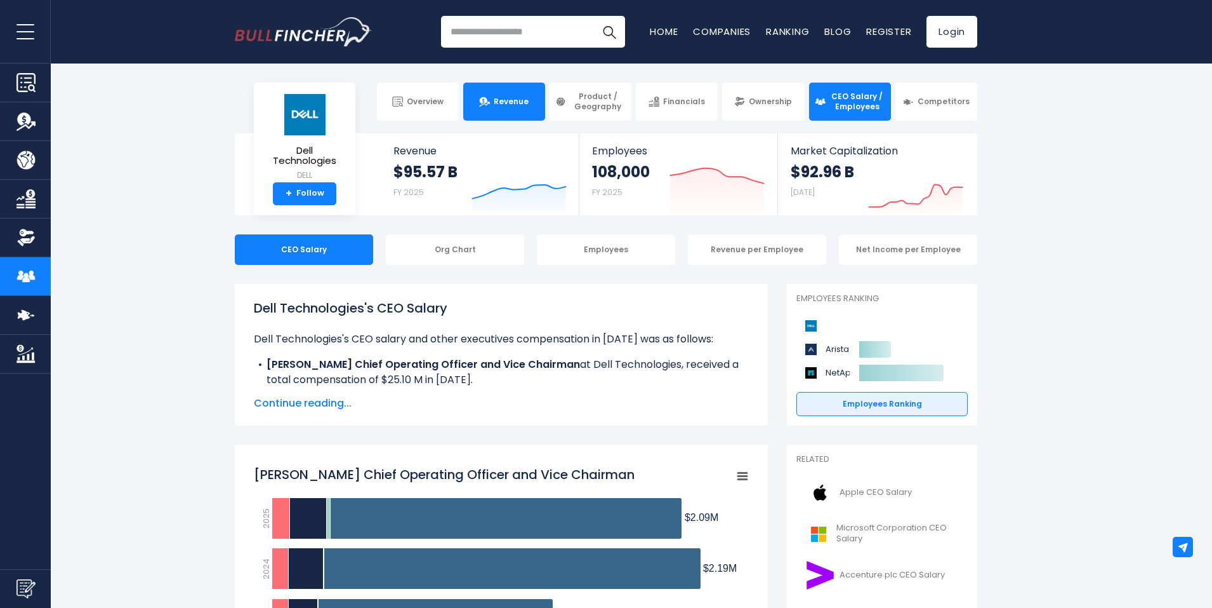
click at [514, 105] on span "Revenue" at bounding box center [511, 101] width 35 height 10
click at [661, 98] on link "Financials" at bounding box center [677, 102] width 82 height 38
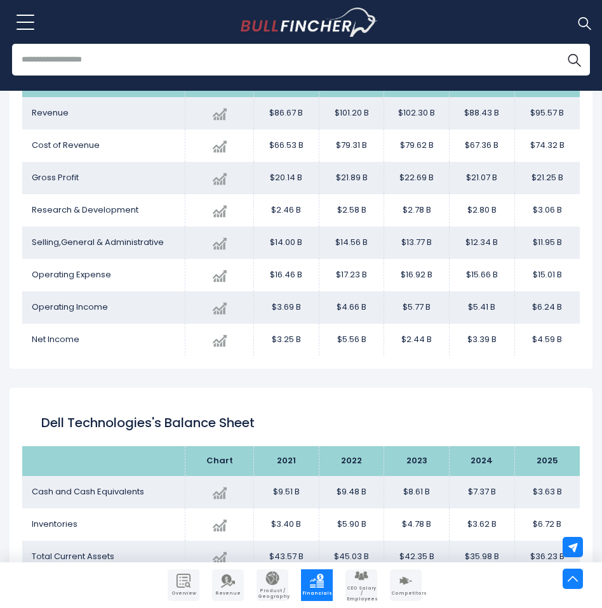
scroll to position [837, 0]
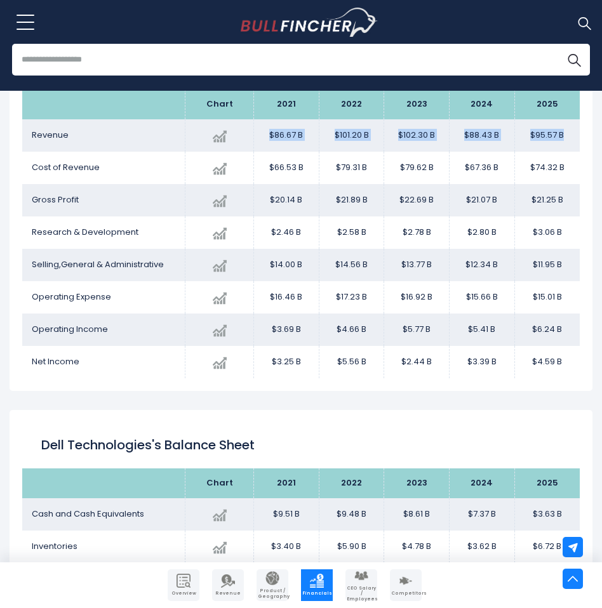
drag, startPoint x: 267, startPoint y: 136, endPoint x: 566, endPoint y: 144, distance: 299.7
click at [566, 144] on tr "Revenue Created with Highcharts 12.1.2 $95.57 B + 8.08% 2025 $86.67B ​ $86.67B …" at bounding box center [300, 135] width 557 height 32
copy tr "$86.67 B $101.20 B $102.30 B $88.43 B $95.57 B"
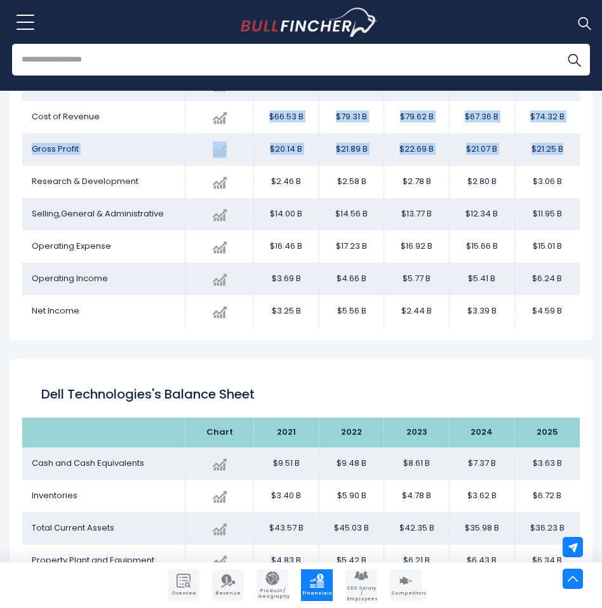
scroll to position [913, 0]
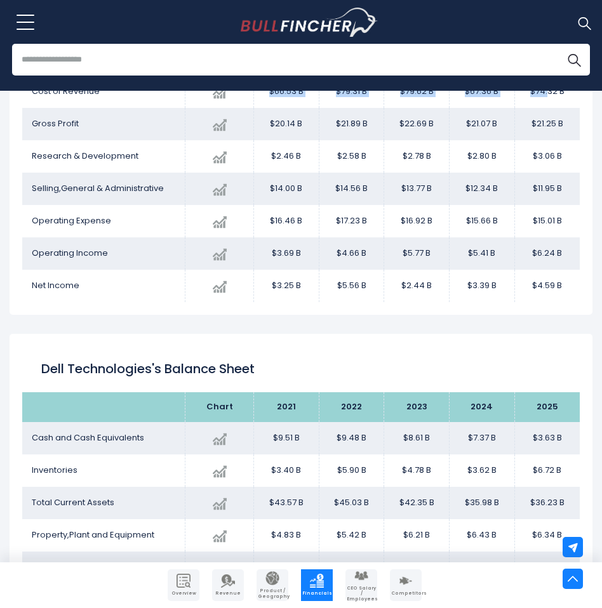
drag, startPoint x: 265, startPoint y: 169, endPoint x: 548, endPoint y: 102, distance: 290.9
click at [548, 102] on tr "Cost of Revenue Created with Highcharts 12.1.2 $74.32 B + 10.33% 2025 $66.53B ​…" at bounding box center [300, 92] width 557 height 32
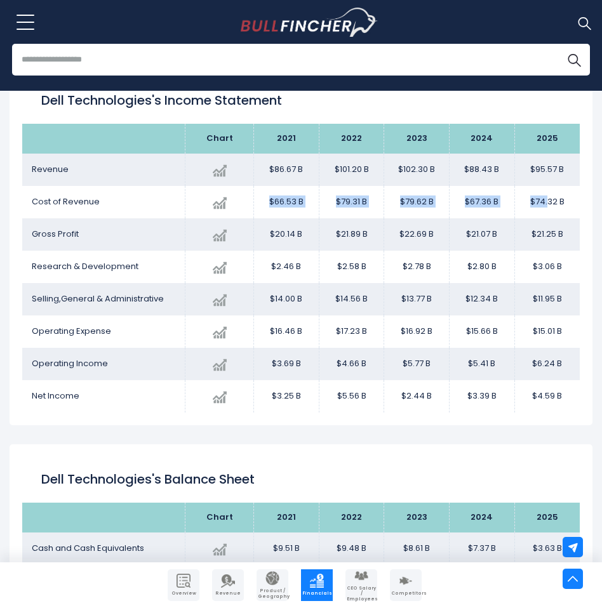
scroll to position [787, 0]
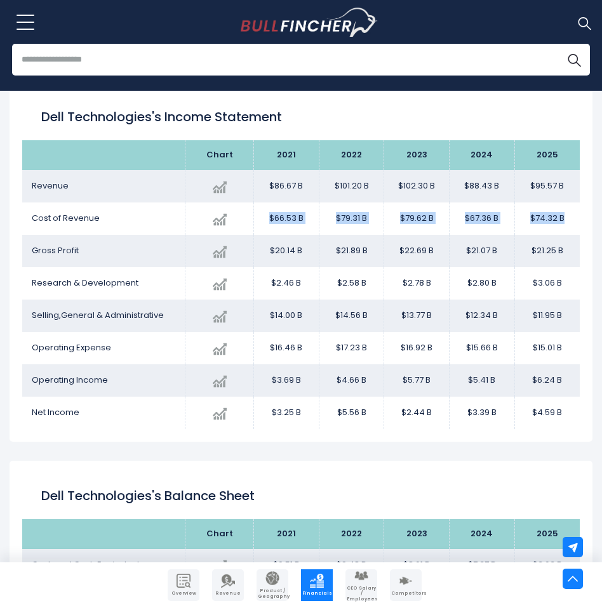
drag, startPoint x: 572, startPoint y: 220, endPoint x: 270, endPoint y: 232, distance: 301.8
click at [270, 232] on tr "Cost of Revenue Created with Highcharts 12.1.2 $74.32 B + 10.33% 2025 $66.53B ​…" at bounding box center [300, 219] width 557 height 32
copy tr "$66.53 B $79.31 B $79.62 B $67.36 B $74.32 B"
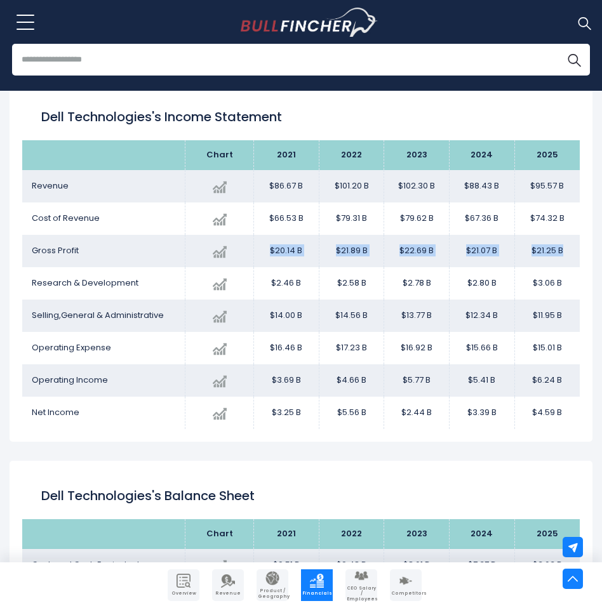
drag, startPoint x: 540, startPoint y: 246, endPoint x: 267, endPoint y: 251, distance: 272.4
click at [267, 251] on tr "Gross Profit Created with Highcharts 12.1.2 $21.25 B 0.86% 2025 $20.14B ​ $20.1…" at bounding box center [300, 251] width 557 height 32
copy tr "$20.14 B $21.89 B $22.69 B $21.07 B $21.25 B"
drag, startPoint x: 562, startPoint y: 281, endPoint x: 271, endPoint y: 272, distance: 291.5
click at [271, 272] on tr "Research & Development Created with Highcharts 12.1.2 $3.06 B + 9.28% 2025 $2.4…" at bounding box center [300, 283] width 557 height 32
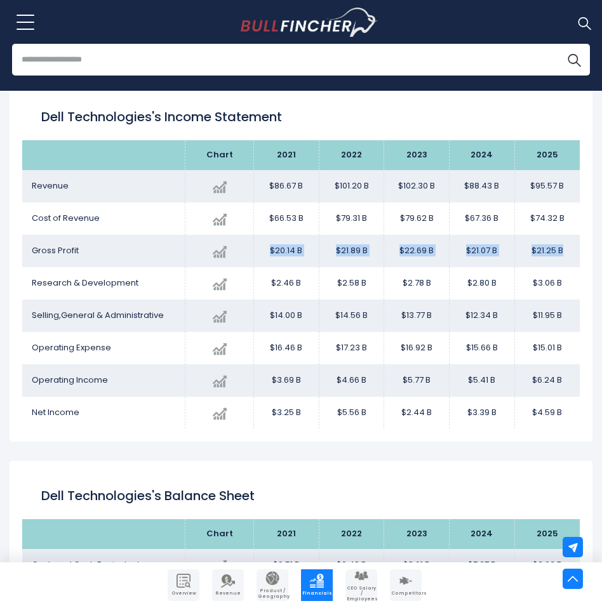
copy tr "$2.46 B $2.58 B $2.78 B $2.80 B $3.06 B"
drag, startPoint x: 568, startPoint y: 312, endPoint x: 270, endPoint y: 320, distance: 297.8
click at [270, 320] on tr "Selling,General & Administrative Created with Highcharts 12.1.2 $11.95 B -3.10%…" at bounding box center [300, 316] width 557 height 32
copy tr "$14.00 B $14.56 B $13.77 B $12.34 B $11.95 B"
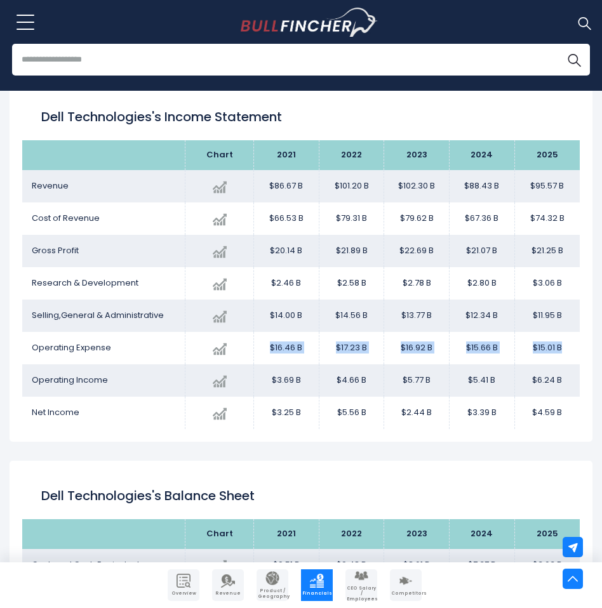
drag, startPoint x: 571, startPoint y: 345, endPoint x: 269, endPoint y: 353, distance: 302.9
click at [269, 353] on tr "Operating Expense Created with Highcharts 12.1.2 $15.01 B -4.12% 2025 $16.46B ​…" at bounding box center [300, 348] width 557 height 32
copy tr "$16.46 B $17.23 B $16.92 B $15.66 B $15.01 B"
drag, startPoint x: 567, startPoint y: 377, endPoint x: 270, endPoint y: 390, distance: 297.4
click at [270, 390] on tr "Operating Income Created with Highcharts 12.1.2 $6.24 B + 15.27% 2025 $3.69B ​ …" at bounding box center [300, 380] width 557 height 32
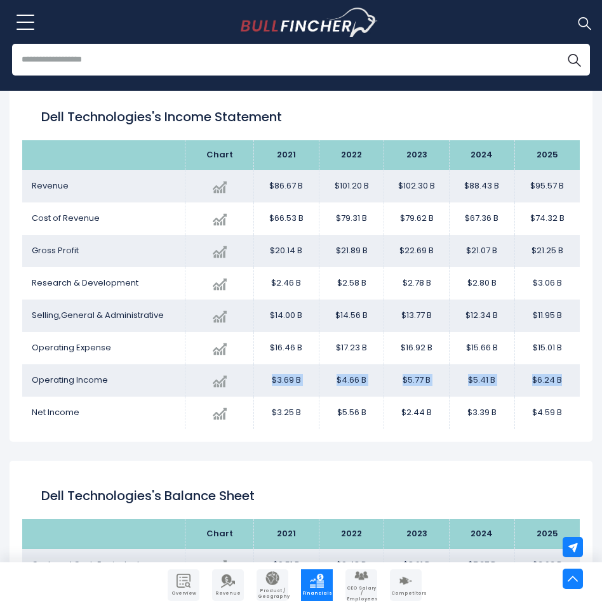
copy tr "$3.69 B $4.66 B $5.77 B $5.41 B $6.24 B"
drag, startPoint x: 564, startPoint y: 410, endPoint x: 266, endPoint y: 411, distance: 297.7
click at [265, 412] on tr "Net Income Created with Highcharts 12.1.2 $4.59 B + 35.54% 2025 $3.25B ​ $3.25B…" at bounding box center [300, 413] width 557 height 32
copy tr "$3.25 B $5.56 B $2.44 B $3.39 B $4.59 B"
drag, startPoint x: 371, startPoint y: 216, endPoint x: 335, endPoint y: 221, distance: 36.5
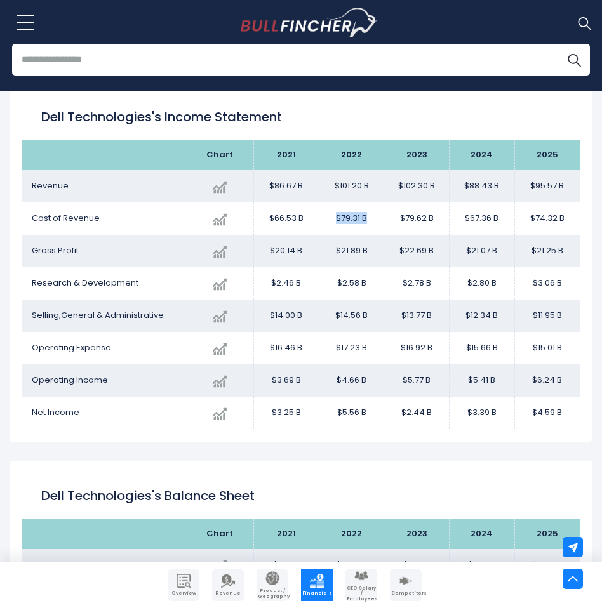
click at [335, 221] on td "$79.31 B" at bounding box center [351, 219] width 65 height 32
copy td "$79.31 B"
